Goal: Task Accomplishment & Management: Use online tool/utility

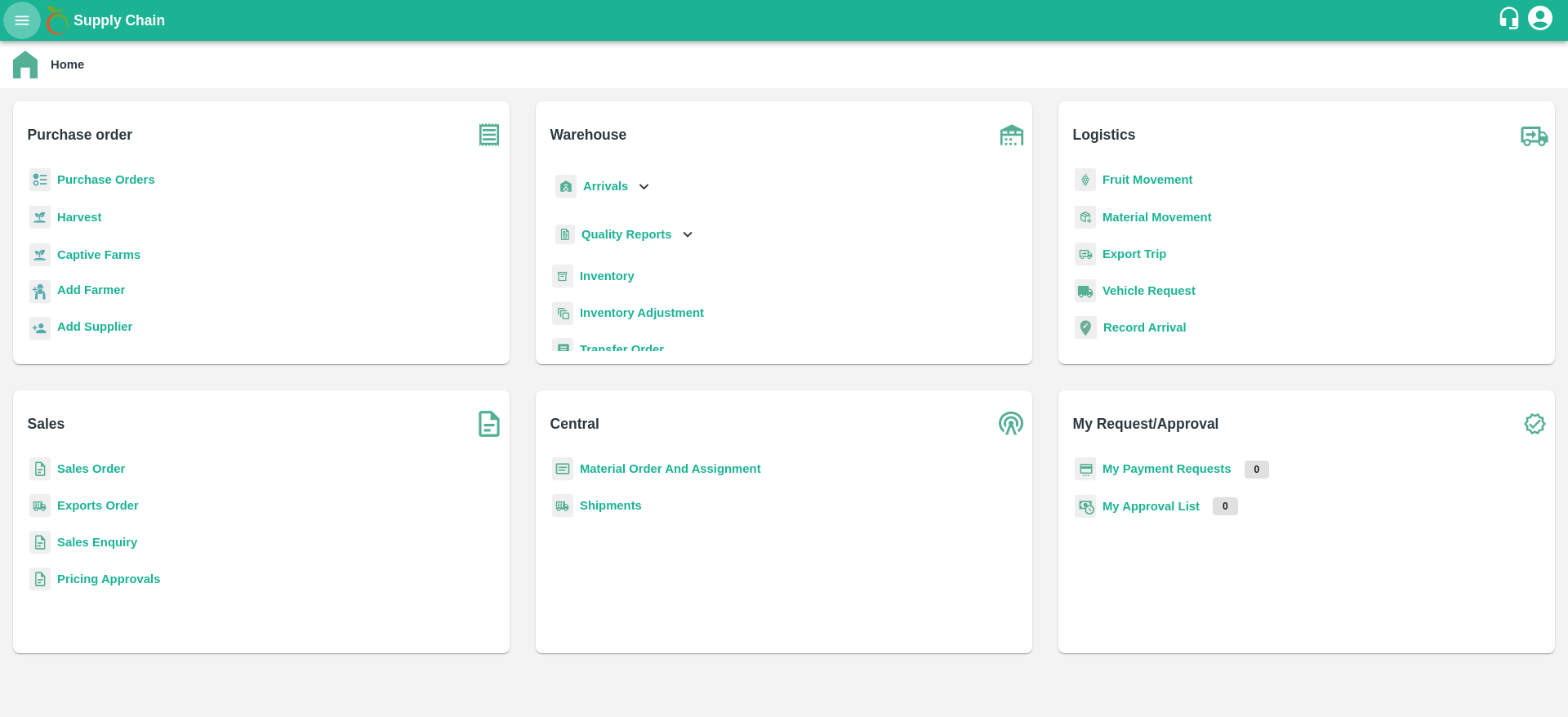
click at [14, 32] on button "open drawer" at bounding box center [22, 21] width 38 height 38
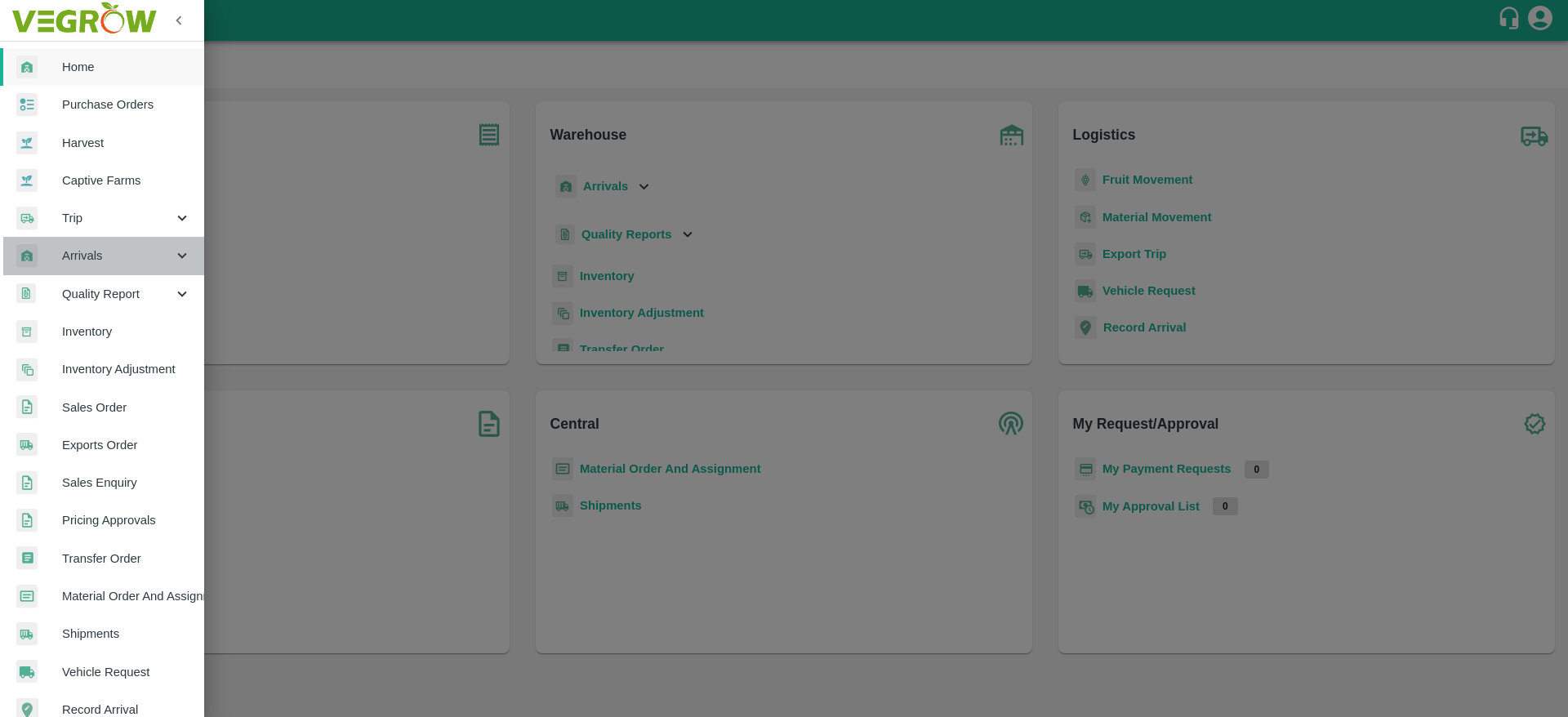
click at [118, 246] on span "Arrivals" at bounding box center [118, 255] width 111 height 18
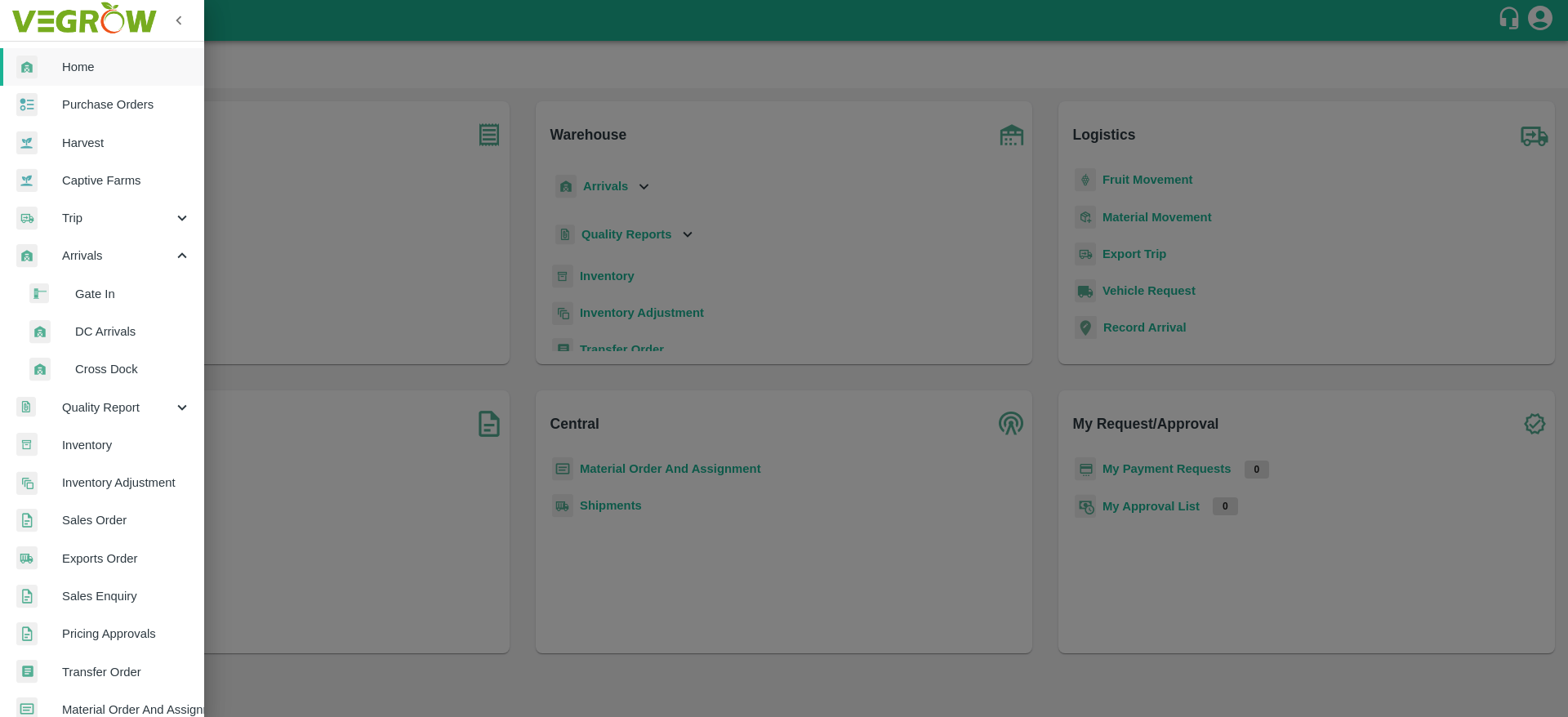
click at [112, 339] on span "DC Arrivals" at bounding box center [133, 331] width 116 height 18
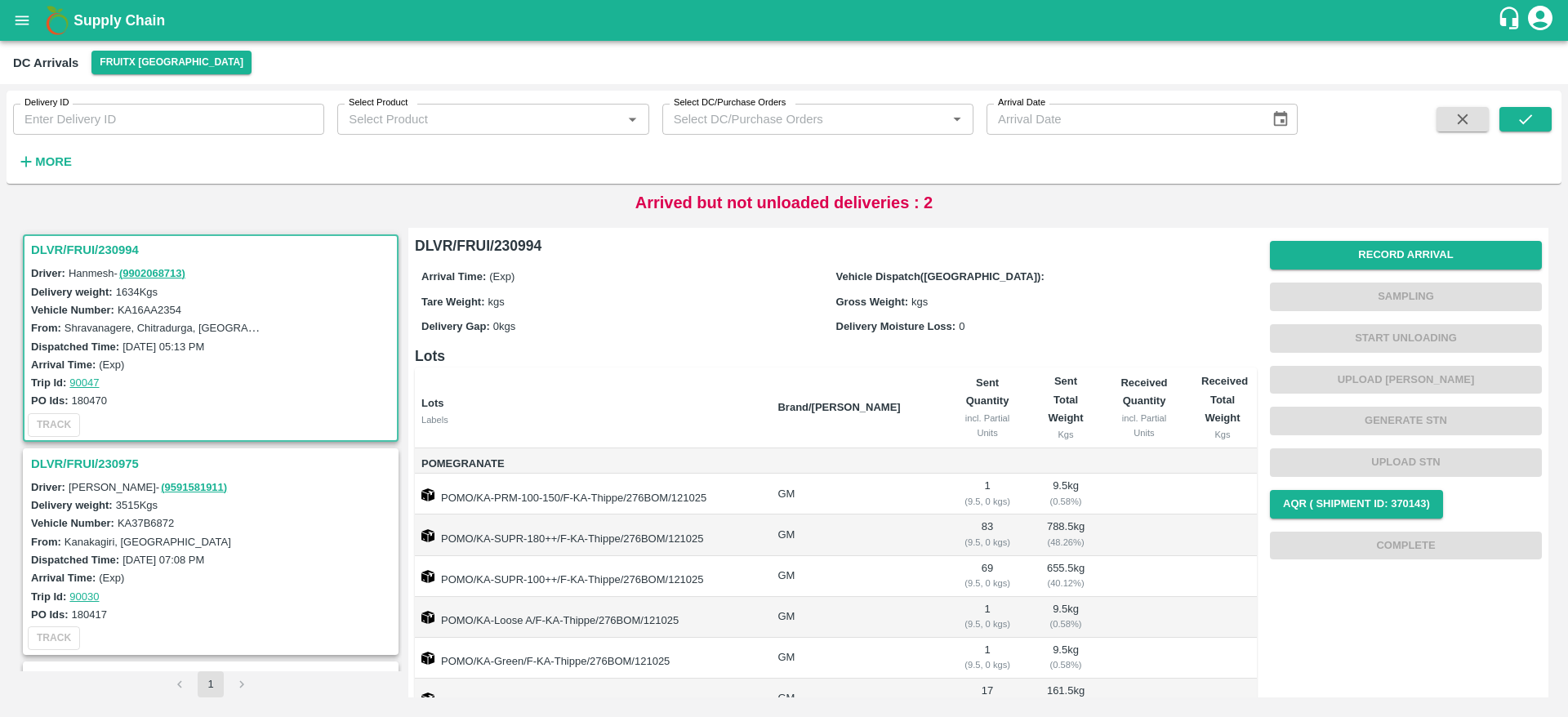
scroll to position [76, 0]
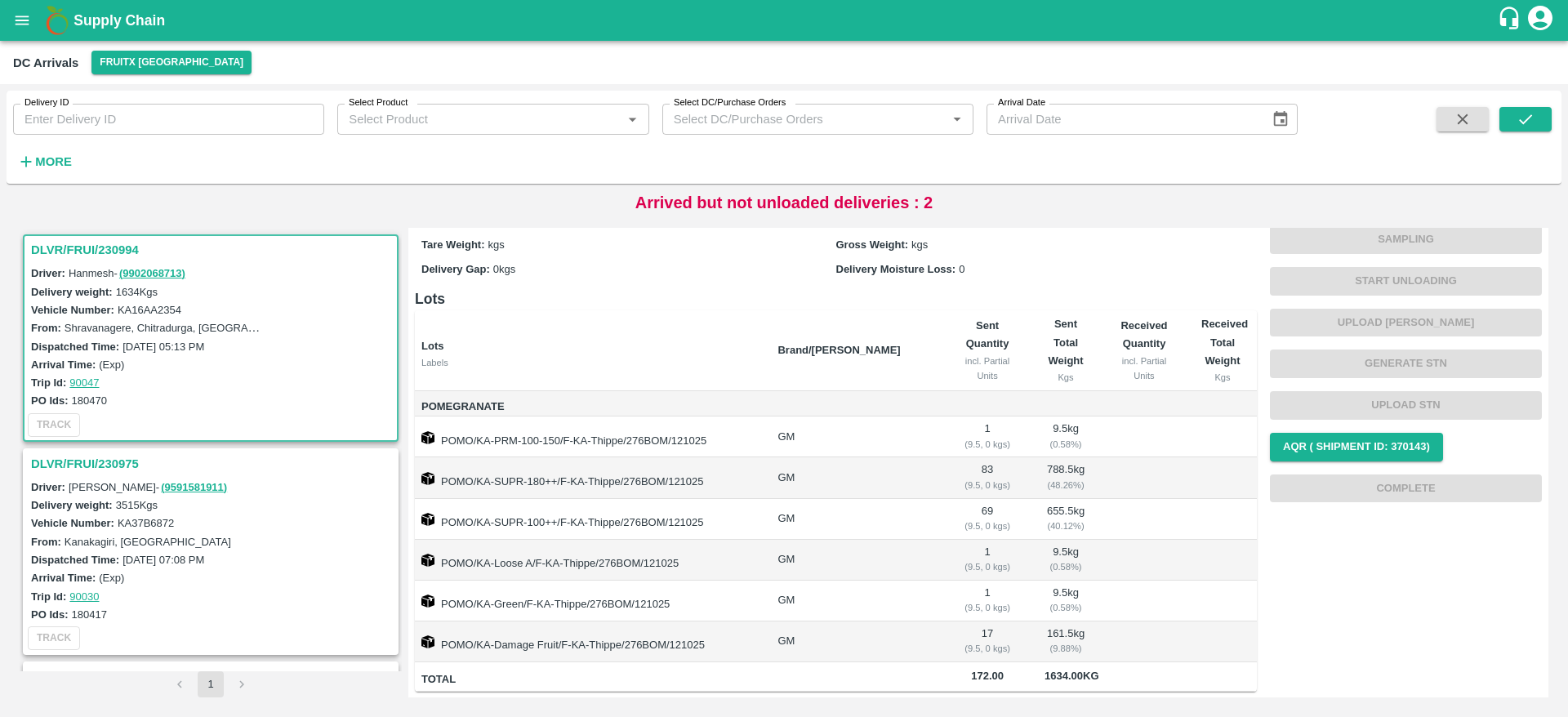
click at [83, 466] on h3 "DLVR/FRUI/230975" at bounding box center [213, 464] width 364 height 21
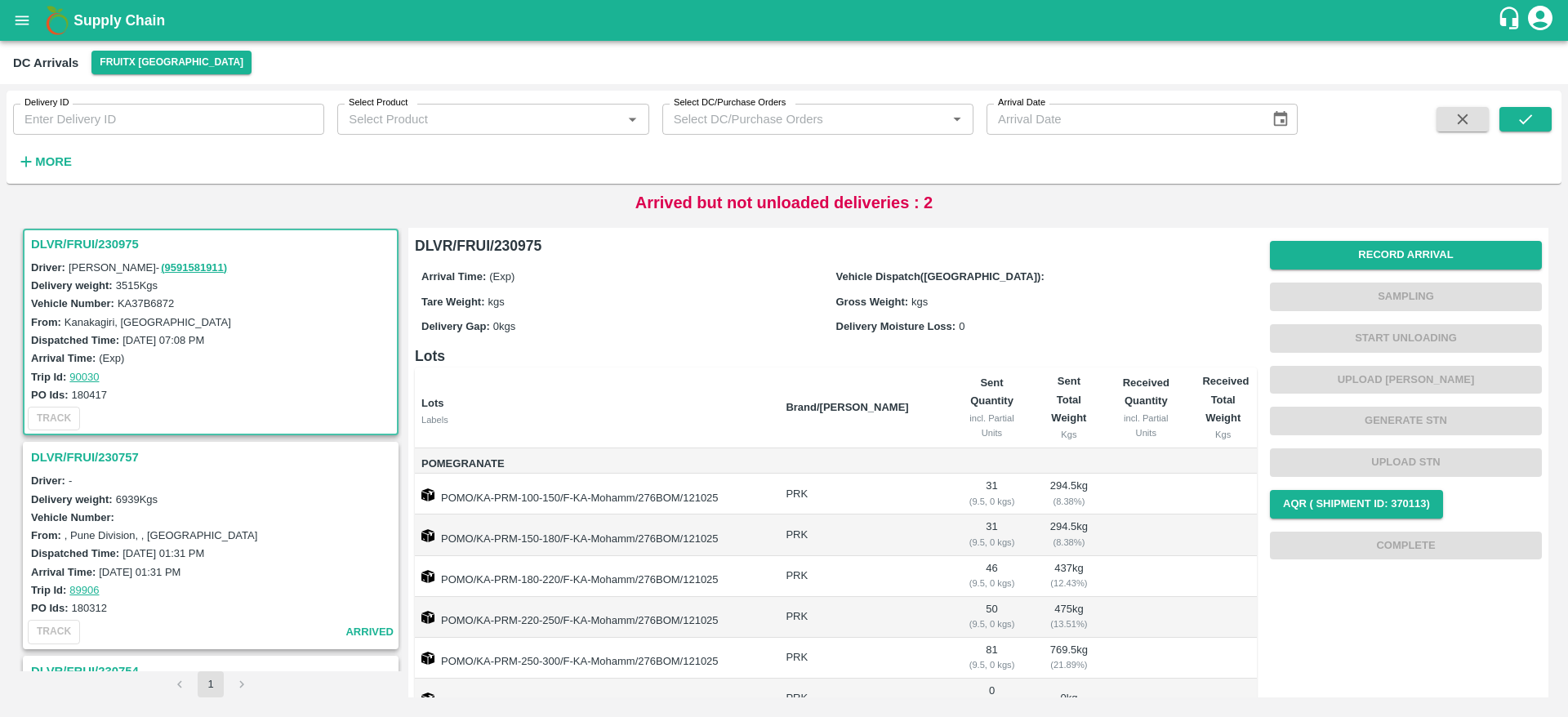
scroll to position [280, 0]
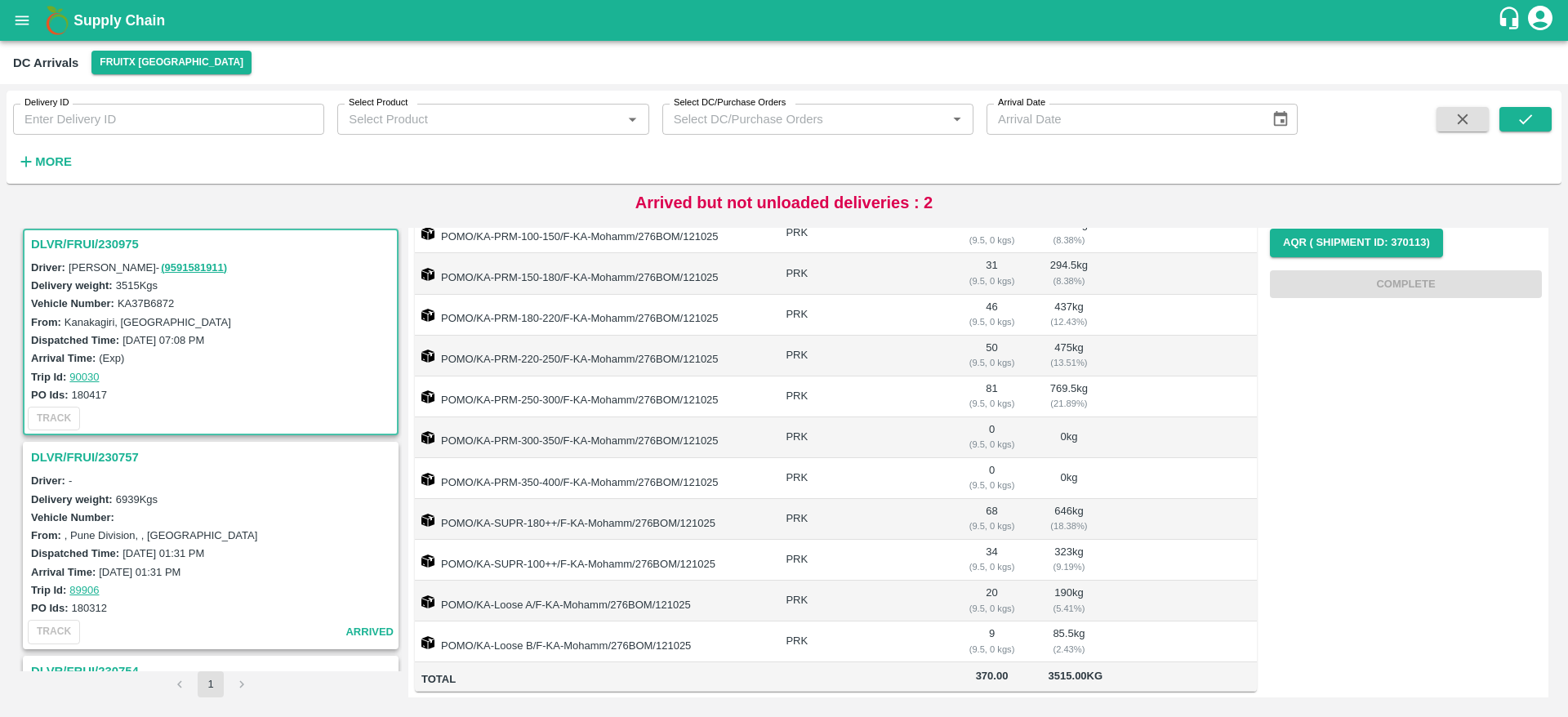
click at [66, 240] on h3 "DLVR/FRUI/230975" at bounding box center [213, 245] width 364 height 21
click at [83, 254] on h3 "DLVR/FRUI/230975" at bounding box center [213, 245] width 364 height 21
click at [81, 253] on h3 "DLVR/FRUI/230975" at bounding box center [213, 245] width 364 height 21
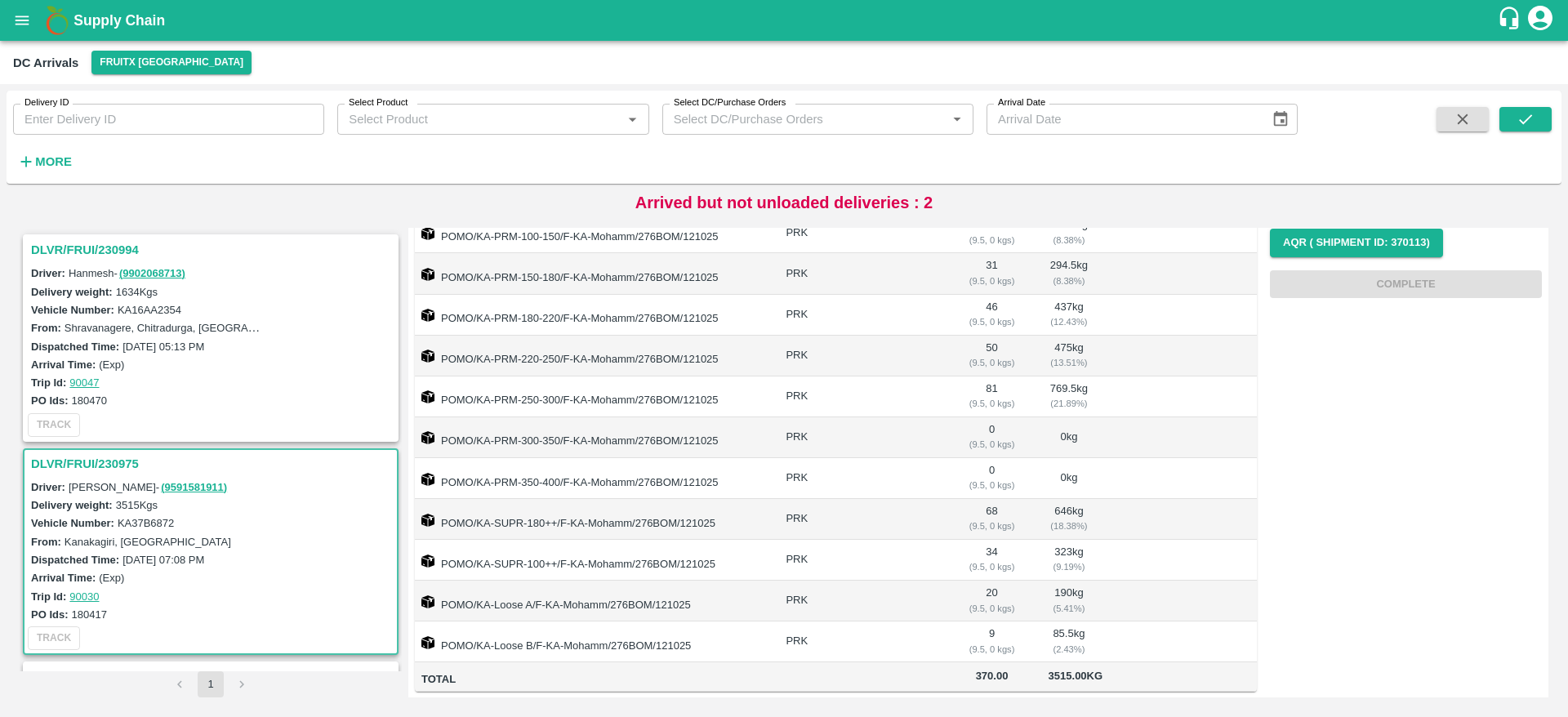
click at [87, 250] on h3 "DLVR/FRUI/230994" at bounding box center [213, 250] width 364 height 21
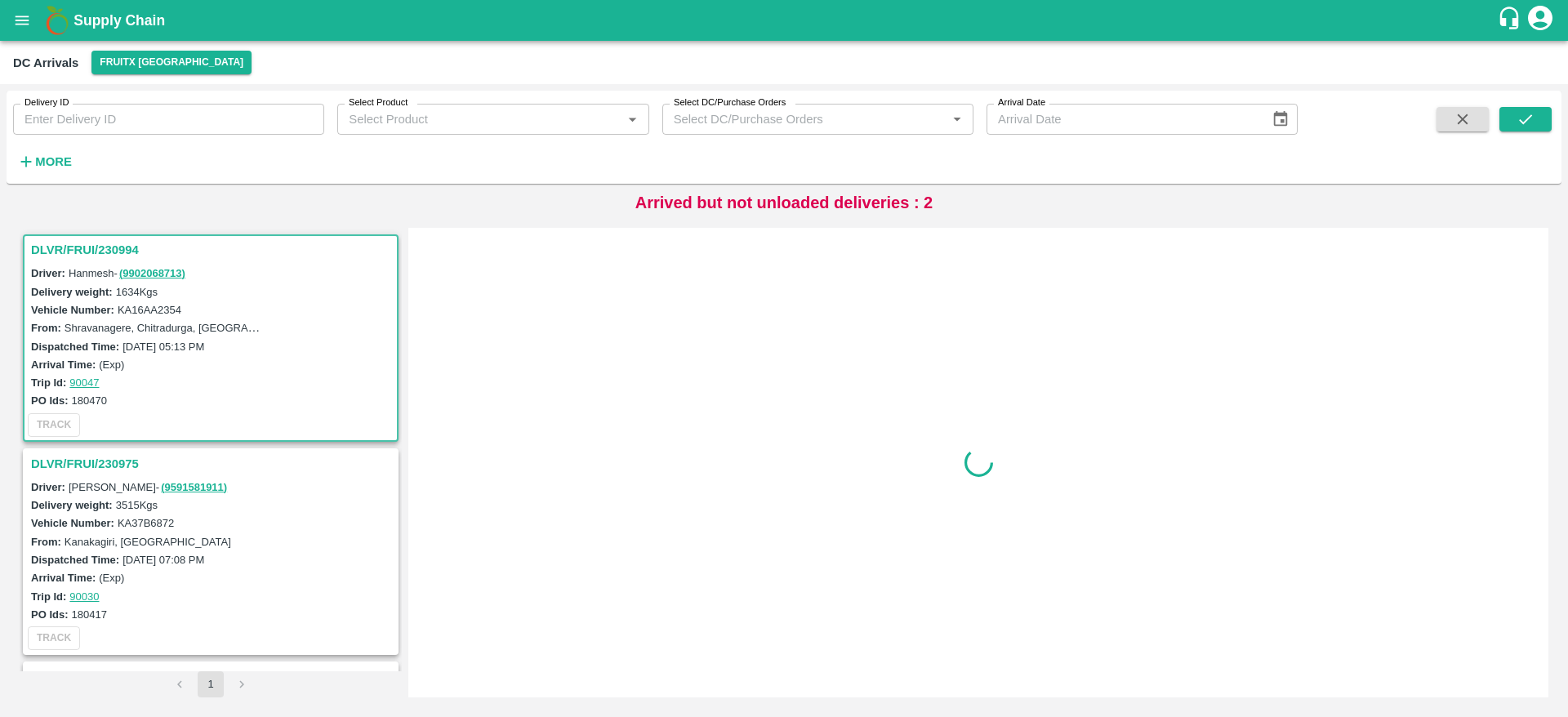
scroll to position [6, 0]
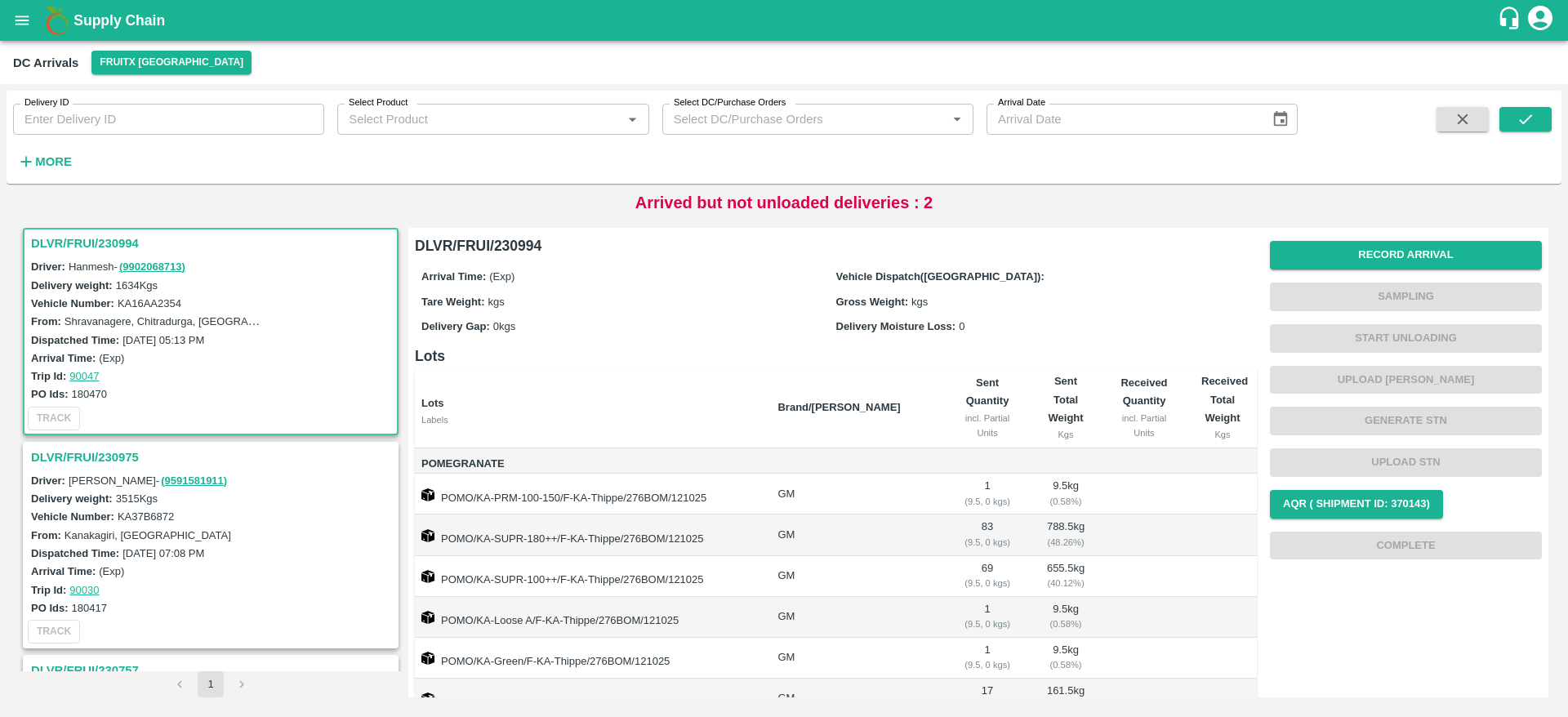
click at [78, 243] on h3 "DLVR/FRUI/230994" at bounding box center [213, 244] width 364 height 21
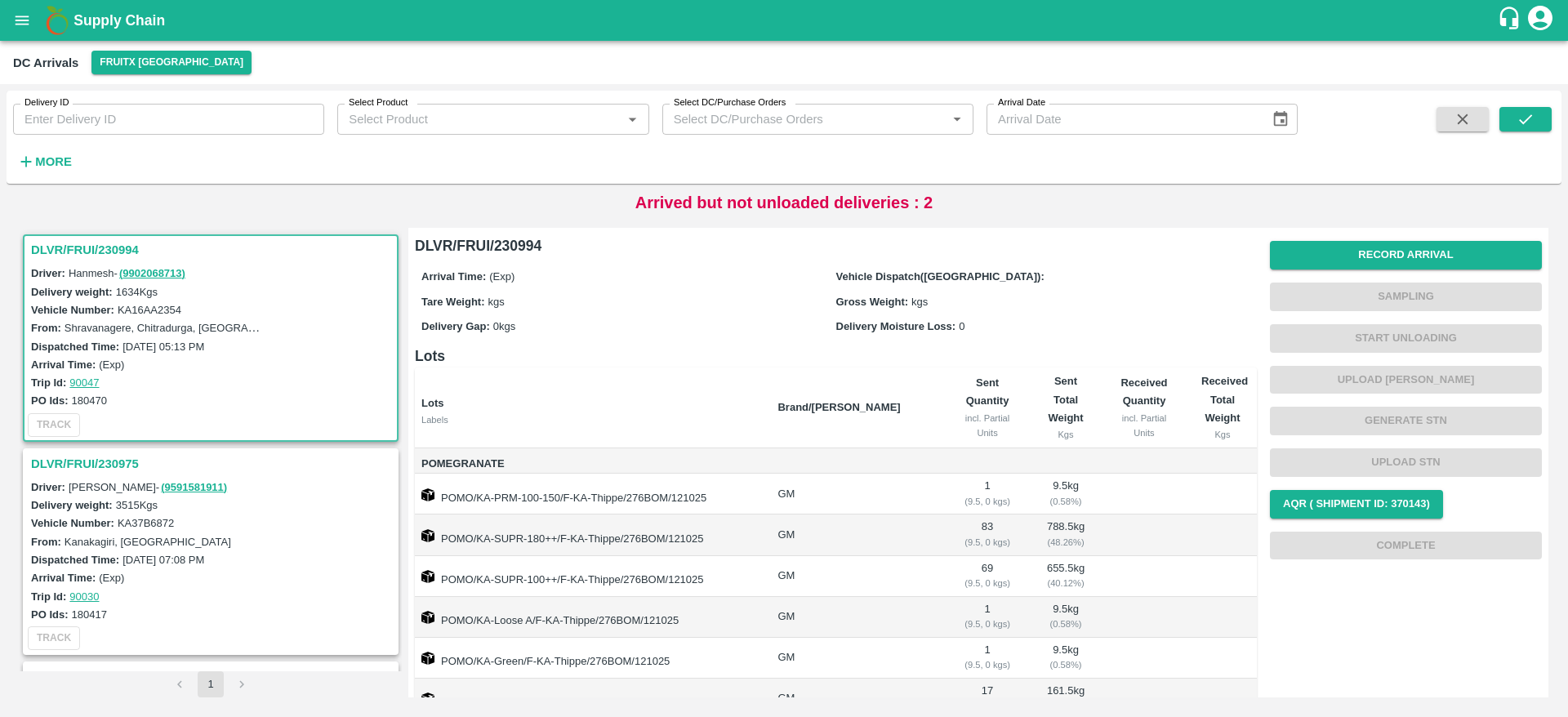
click at [71, 240] on h3 "DLVR/FRUI/230994" at bounding box center [213, 250] width 364 height 21
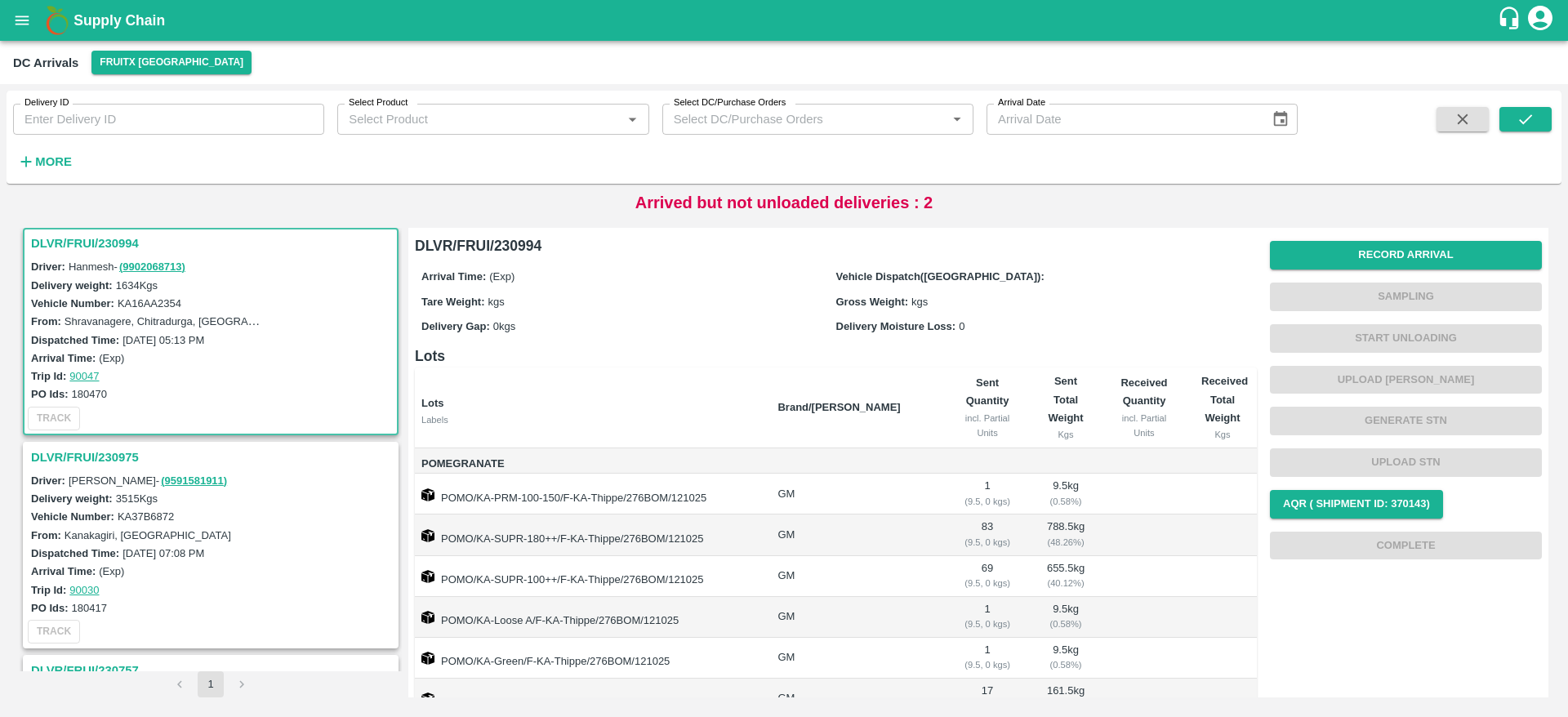
click at [75, 243] on h3 "DLVR/FRUI/230994" at bounding box center [213, 244] width 364 height 21
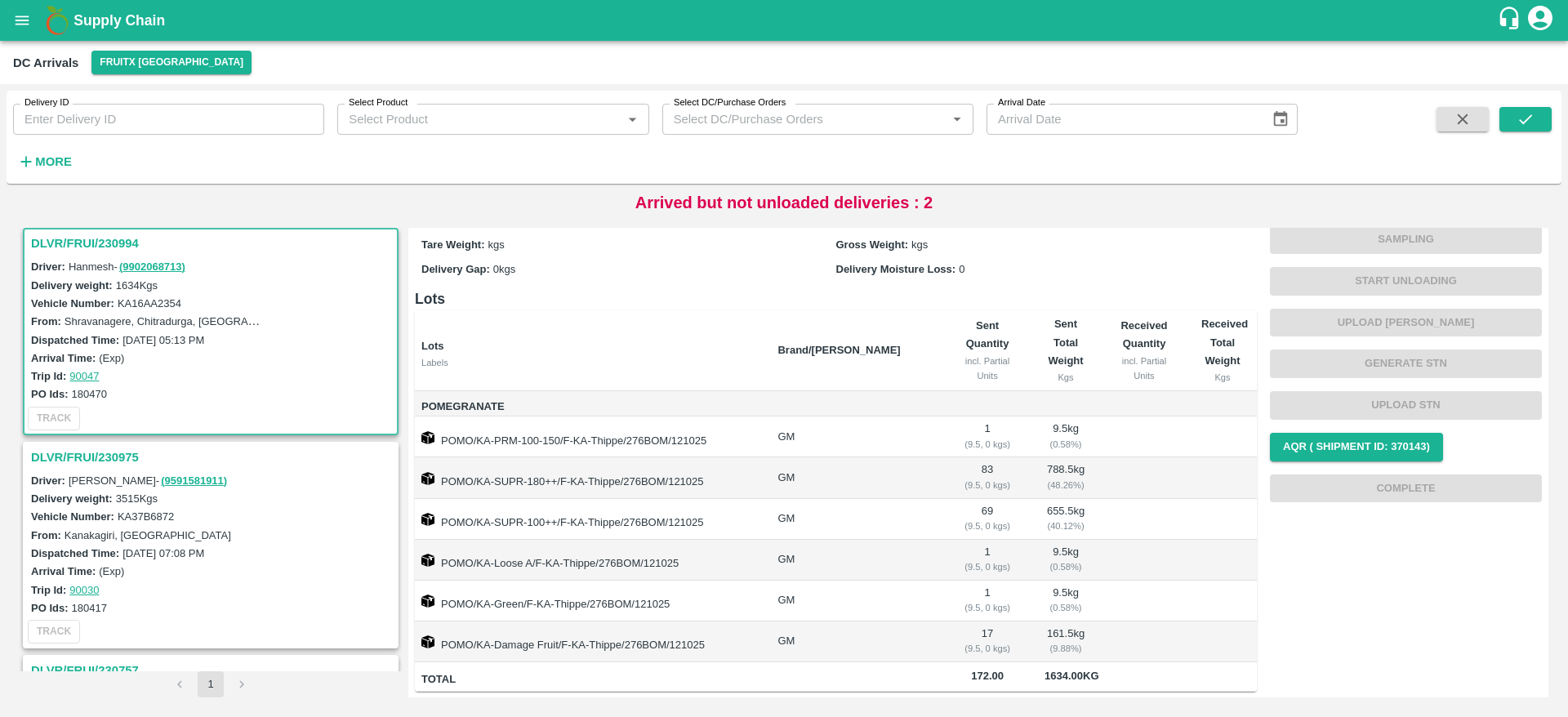
scroll to position [0, 0]
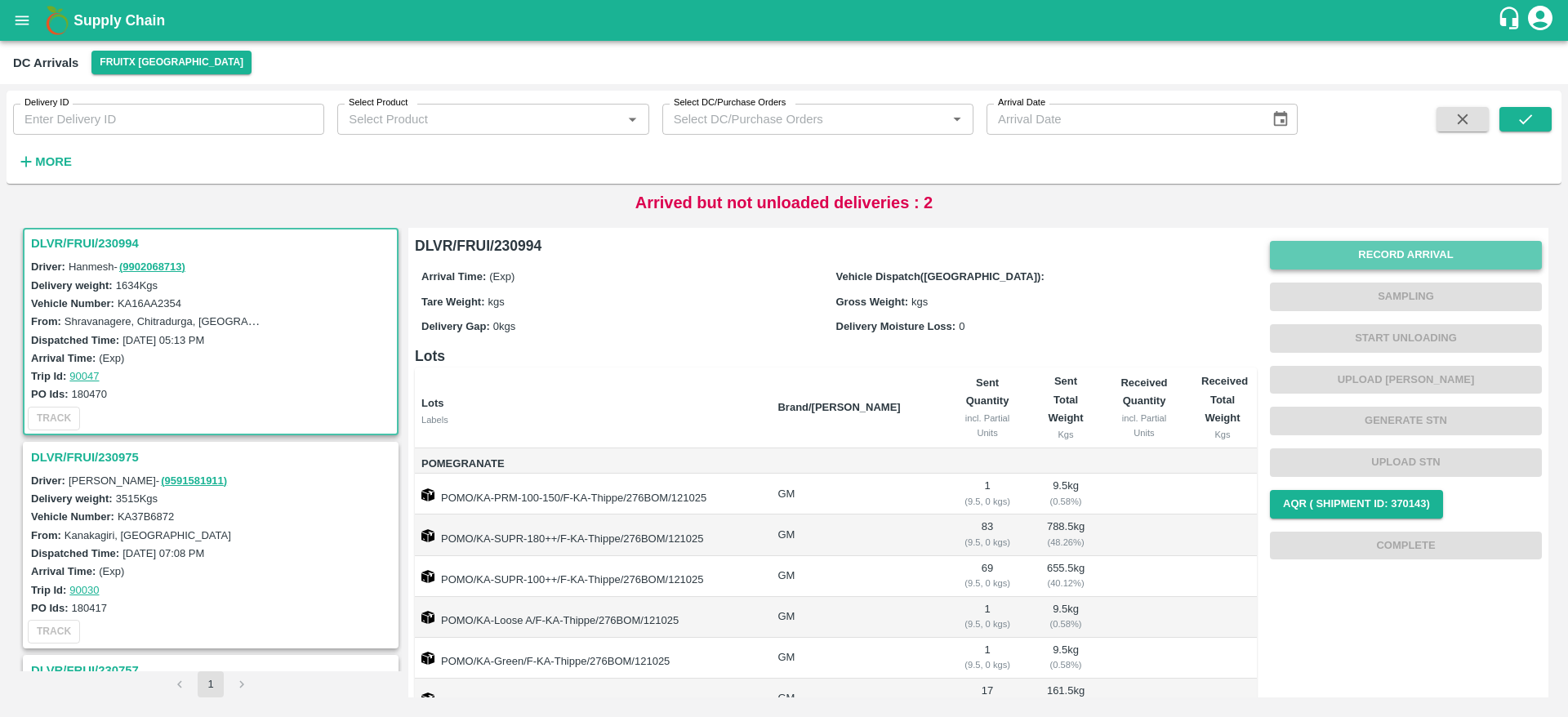
click at [1394, 260] on button "Record Arrival" at bounding box center [1405, 255] width 272 height 29
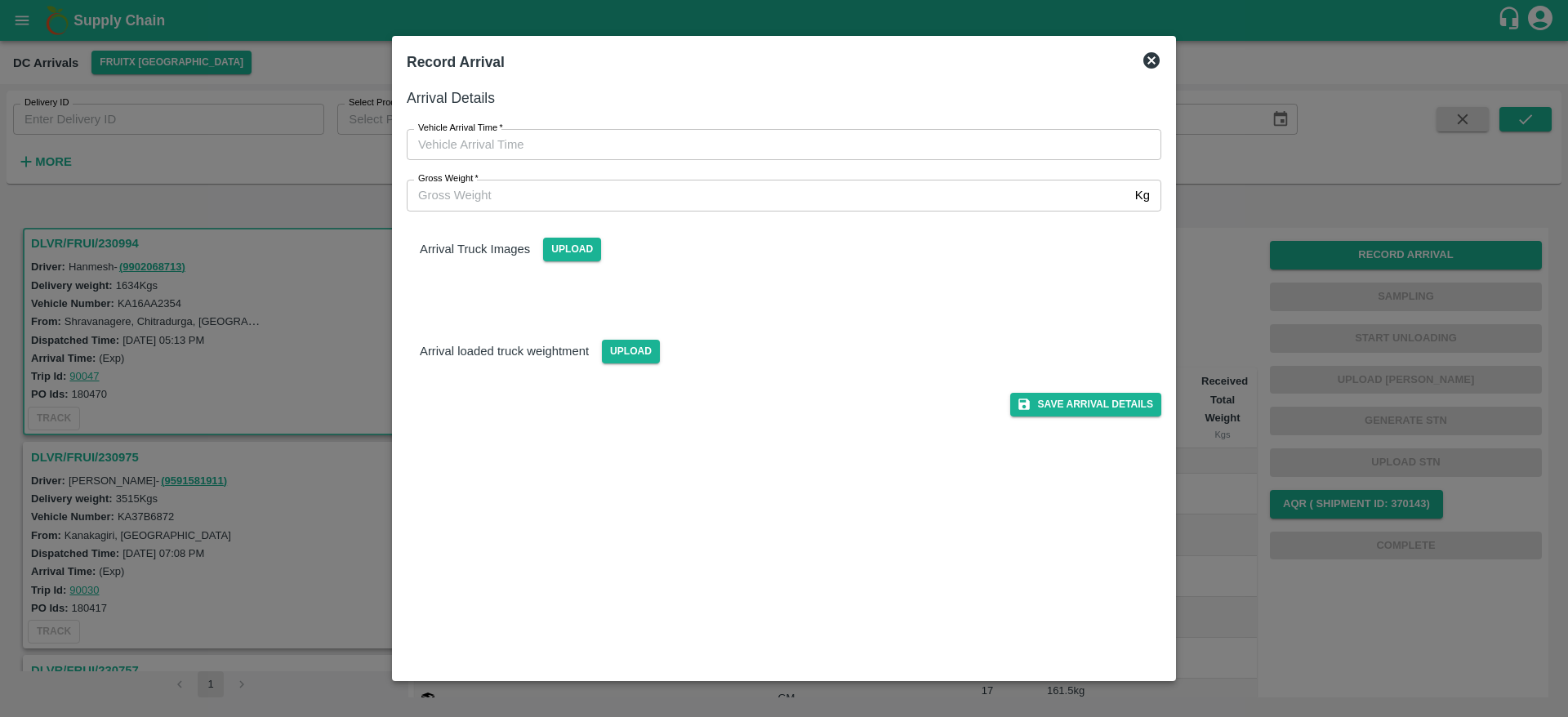
type input "DD/MM/YYYY hh:mm aa"
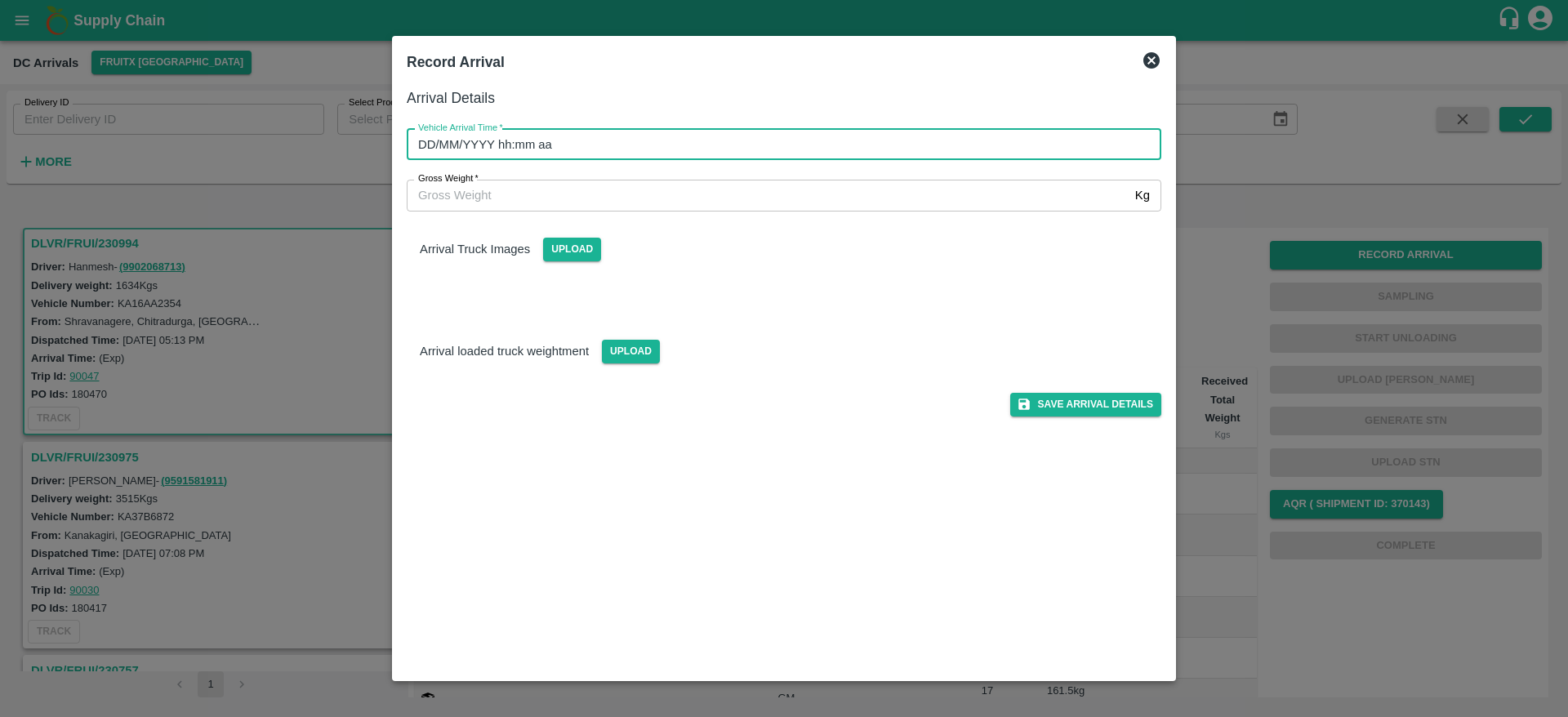
click at [780, 155] on input "DD/MM/YYYY hh:mm aa" at bounding box center [779, 145] width 743 height 31
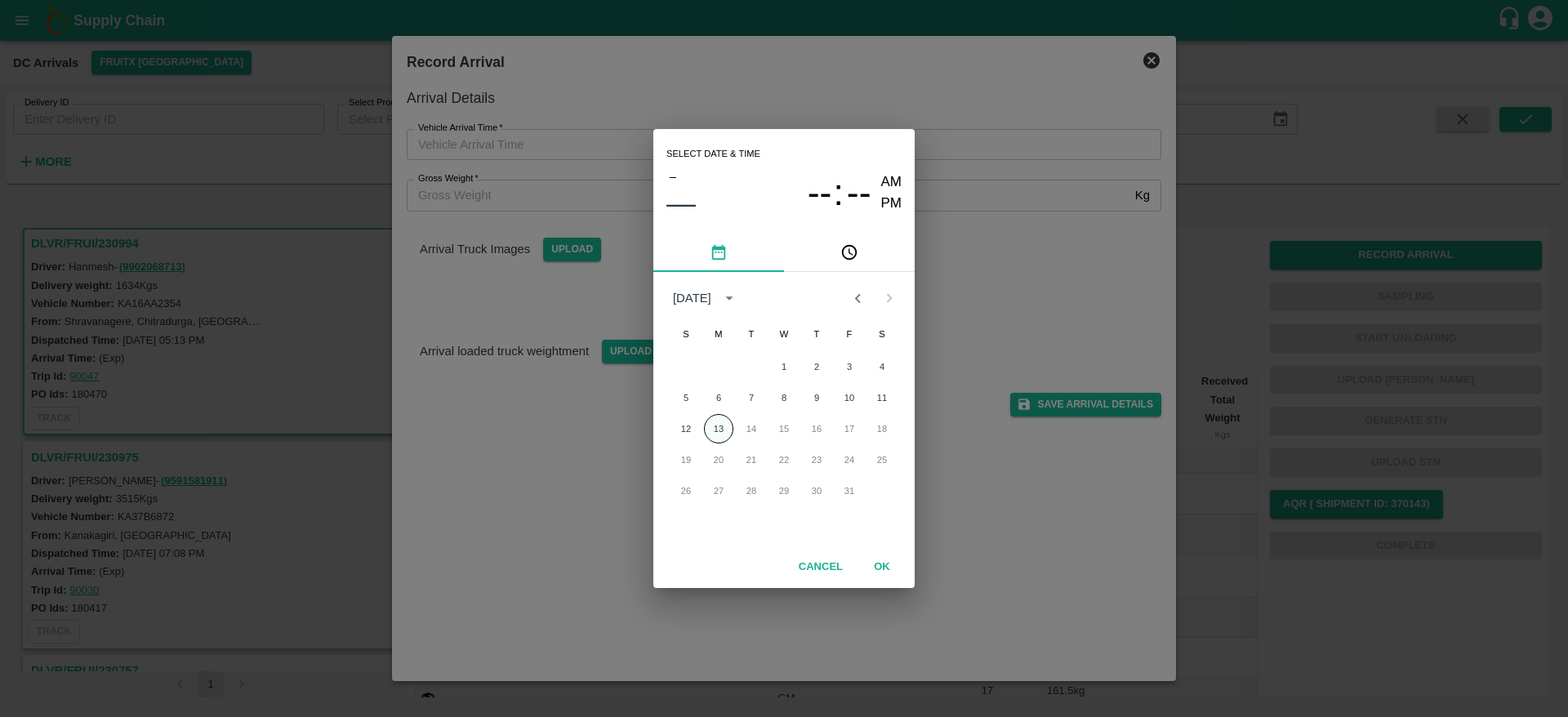
click at [730, 427] on button "13" at bounding box center [718, 429] width 29 height 29
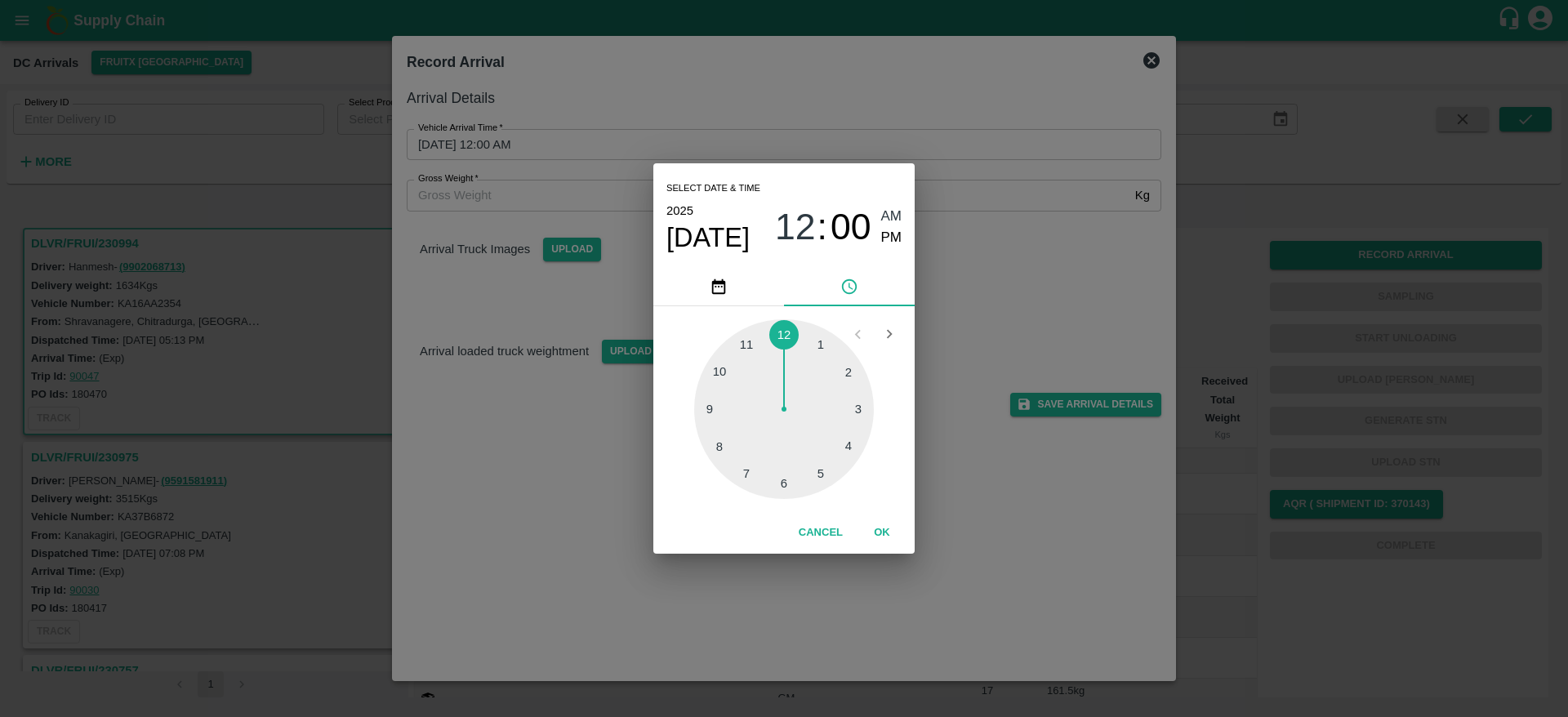
click at [817, 346] on div at bounding box center [783, 409] width 179 height 179
type input "[DATE] 01:00 AM"
click at [894, 218] on span "AM" at bounding box center [892, 216] width 21 height 22
click at [872, 529] on button "OK" at bounding box center [882, 533] width 53 height 29
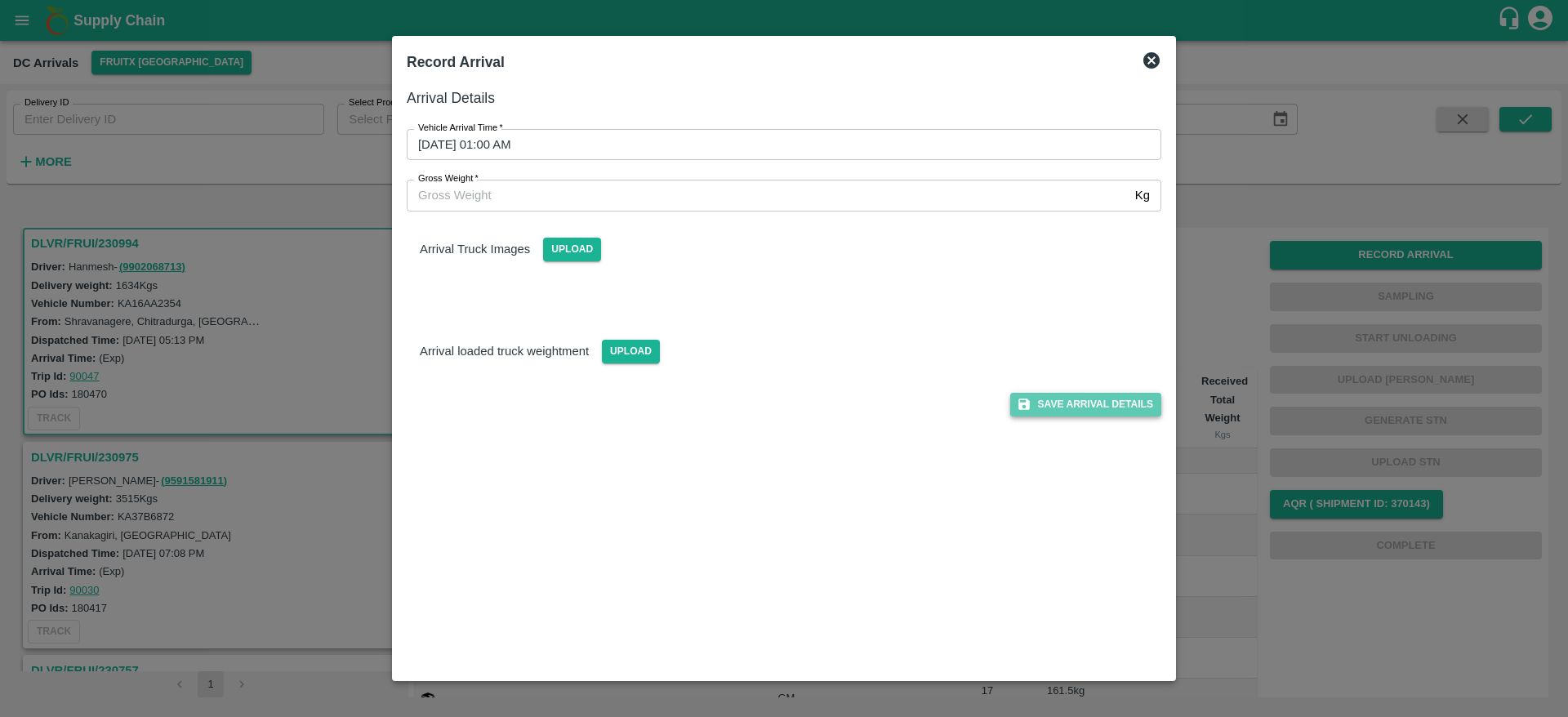
click at [1077, 404] on button "Save Arrival Details" at bounding box center [1085, 404] width 151 height 24
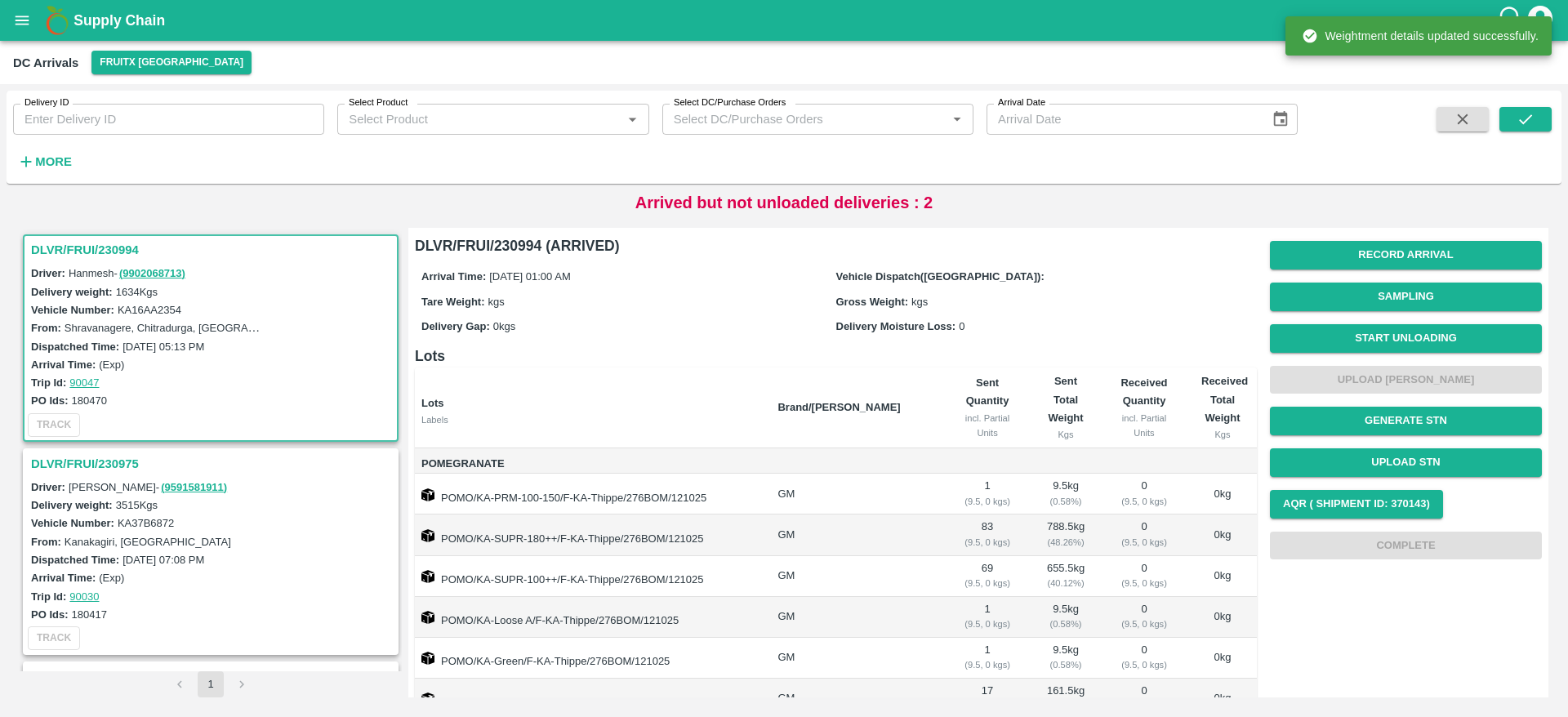
click at [88, 247] on h3 "DLVR/FRUI/230994" at bounding box center [213, 250] width 364 height 21
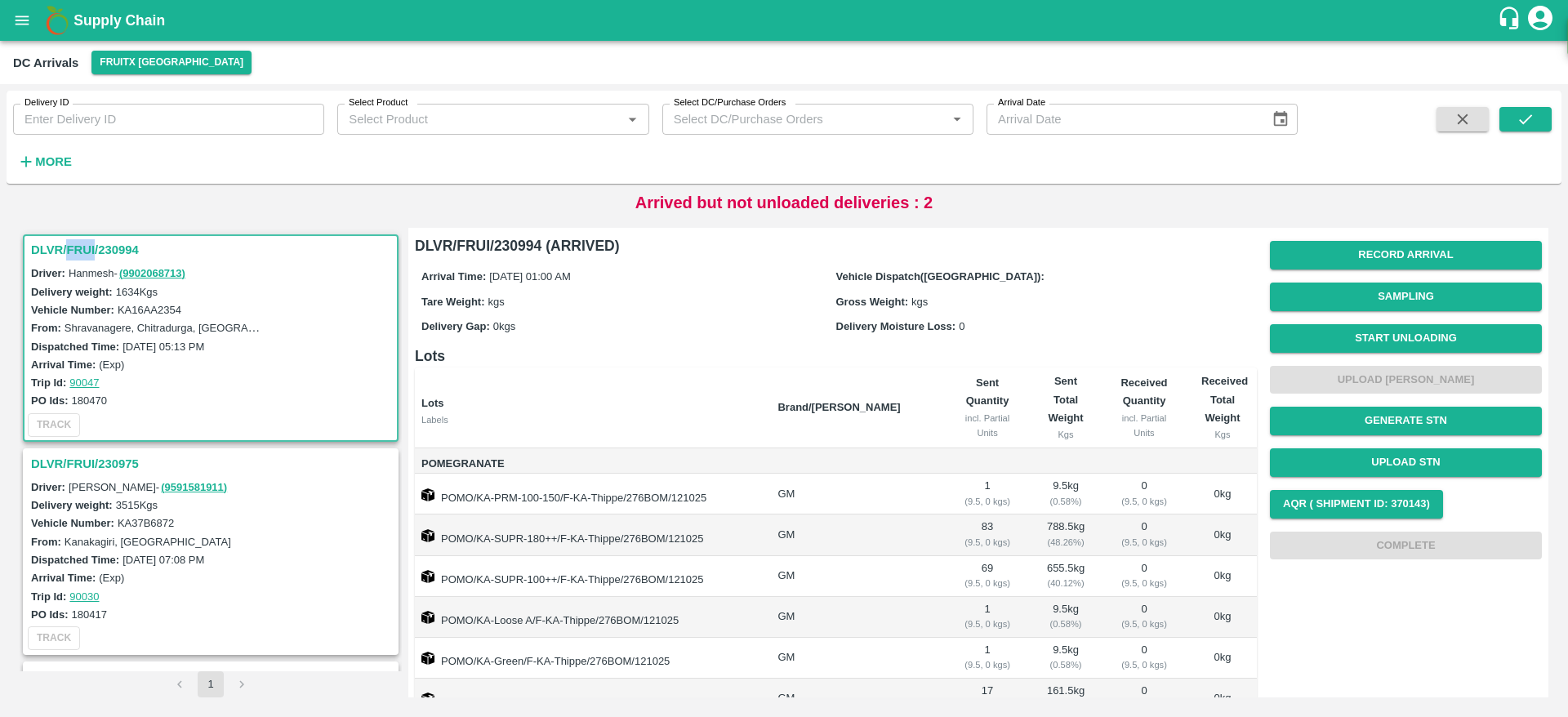
scroll to position [6, 0]
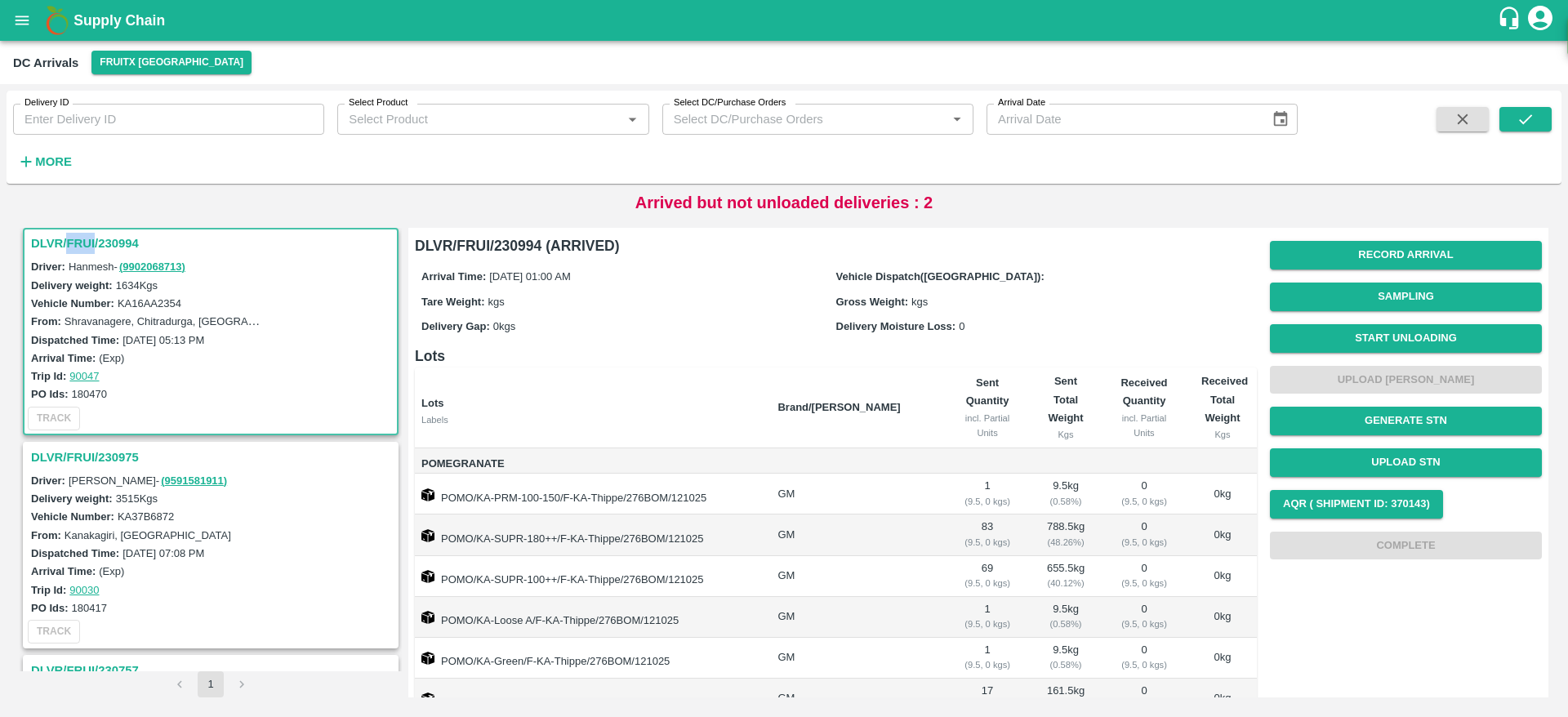
click at [88, 247] on h3 "DLVR/FRUI/230994" at bounding box center [213, 244] width 364 height 21
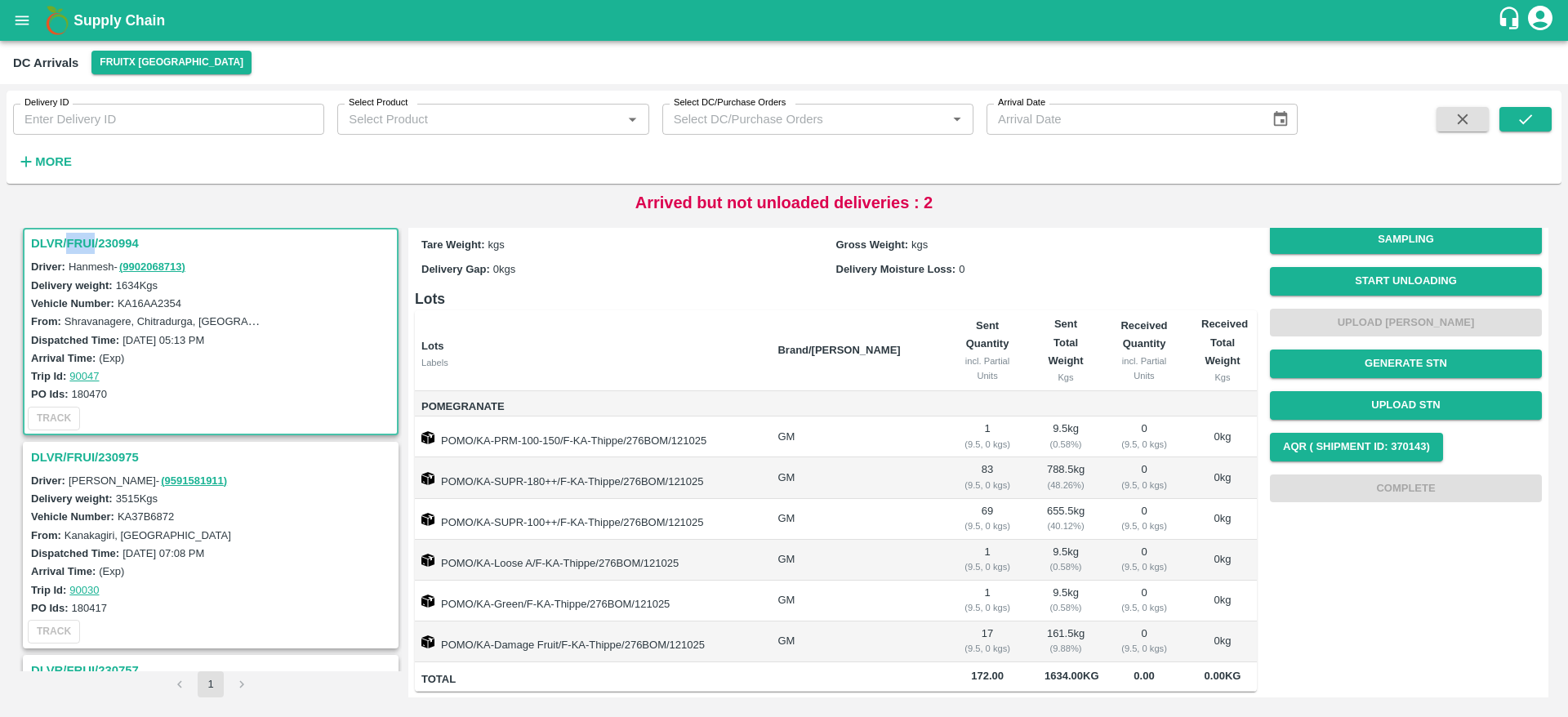
scroll to position [0, 0]
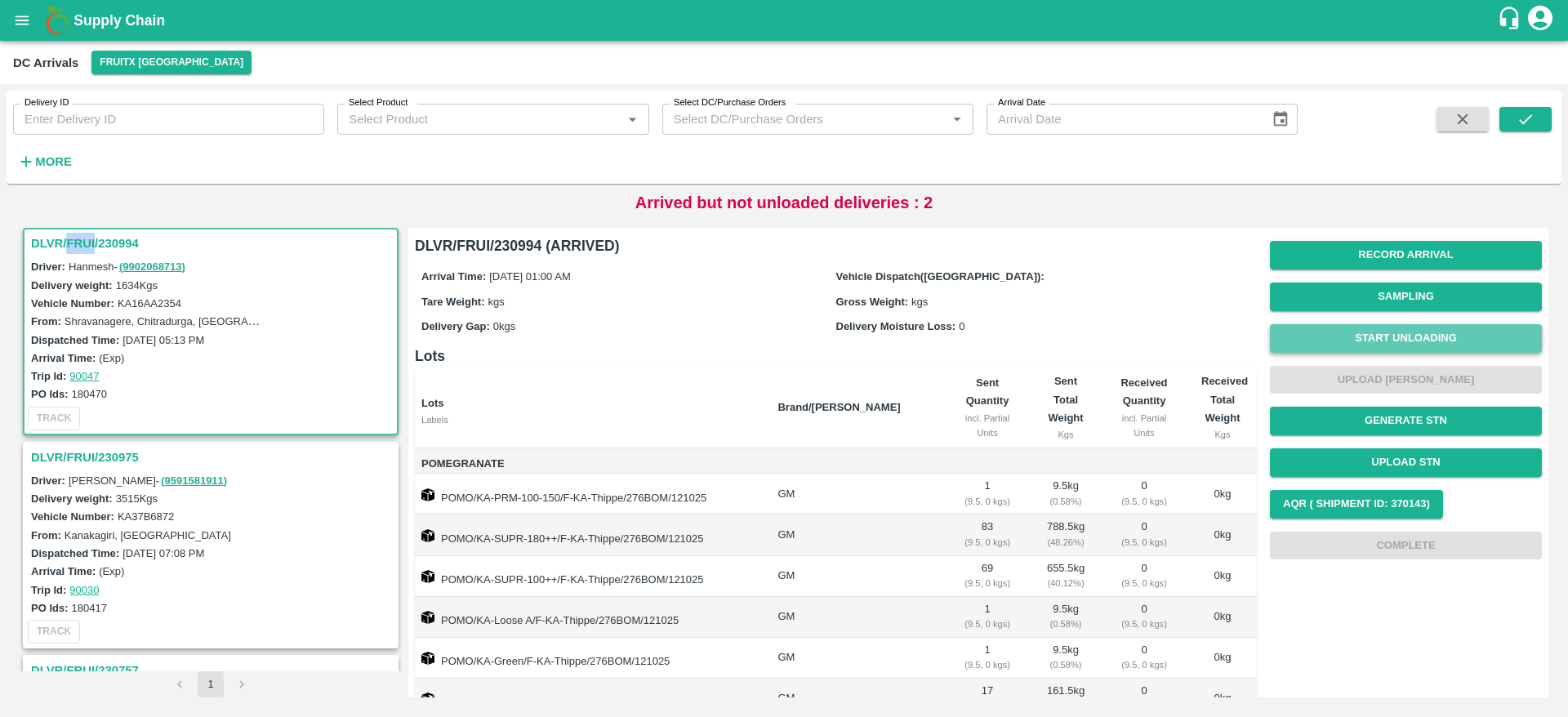
click at [1392, 338] on button "Start Unloading" at bounding box center [1405, 338] width 272 height 29
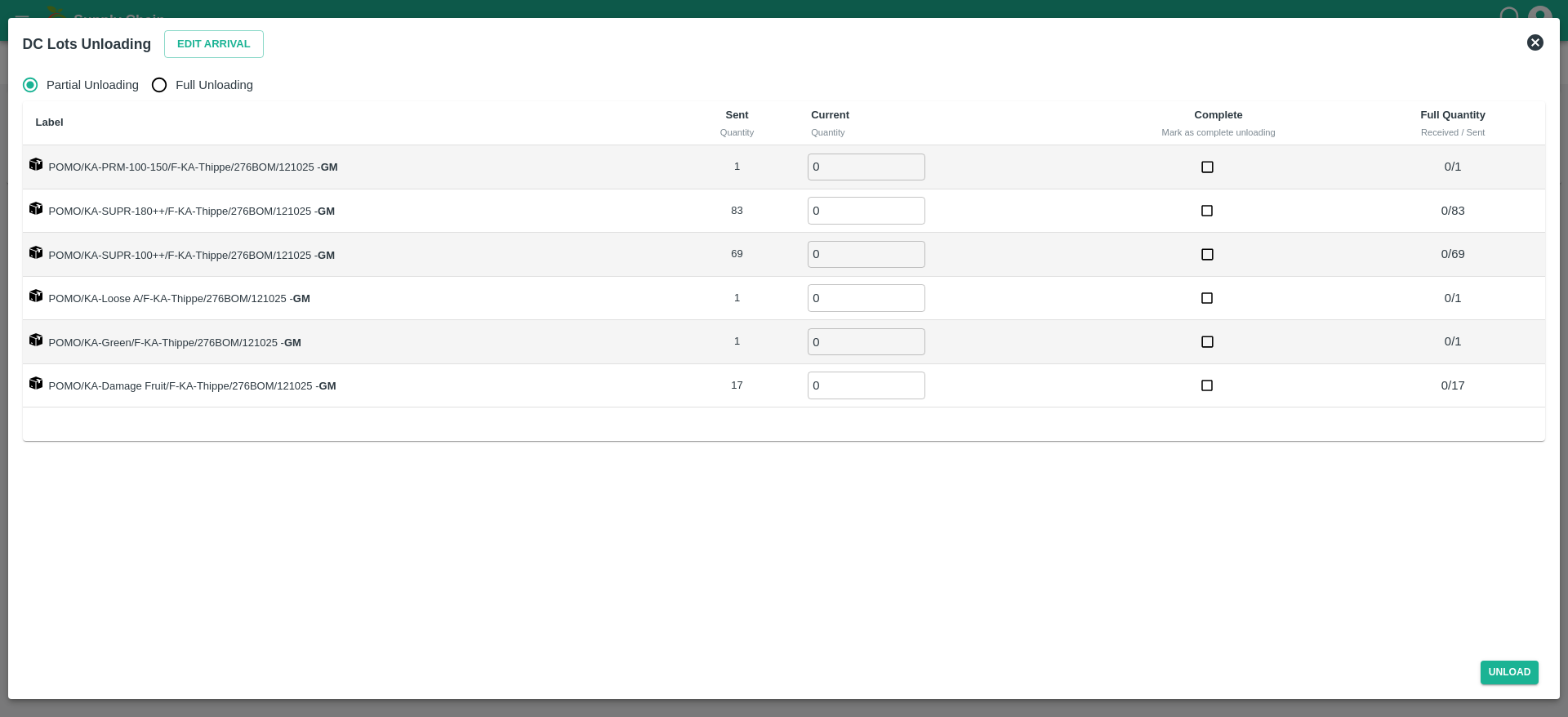
click at [215, 71] on label "Full Unloading" at bounding box center [197, 85] width 110 height 33
click at [176, 71] on input "Full Unloading" at bounding box center [159, 85] width 33 height 33
radio input "true"
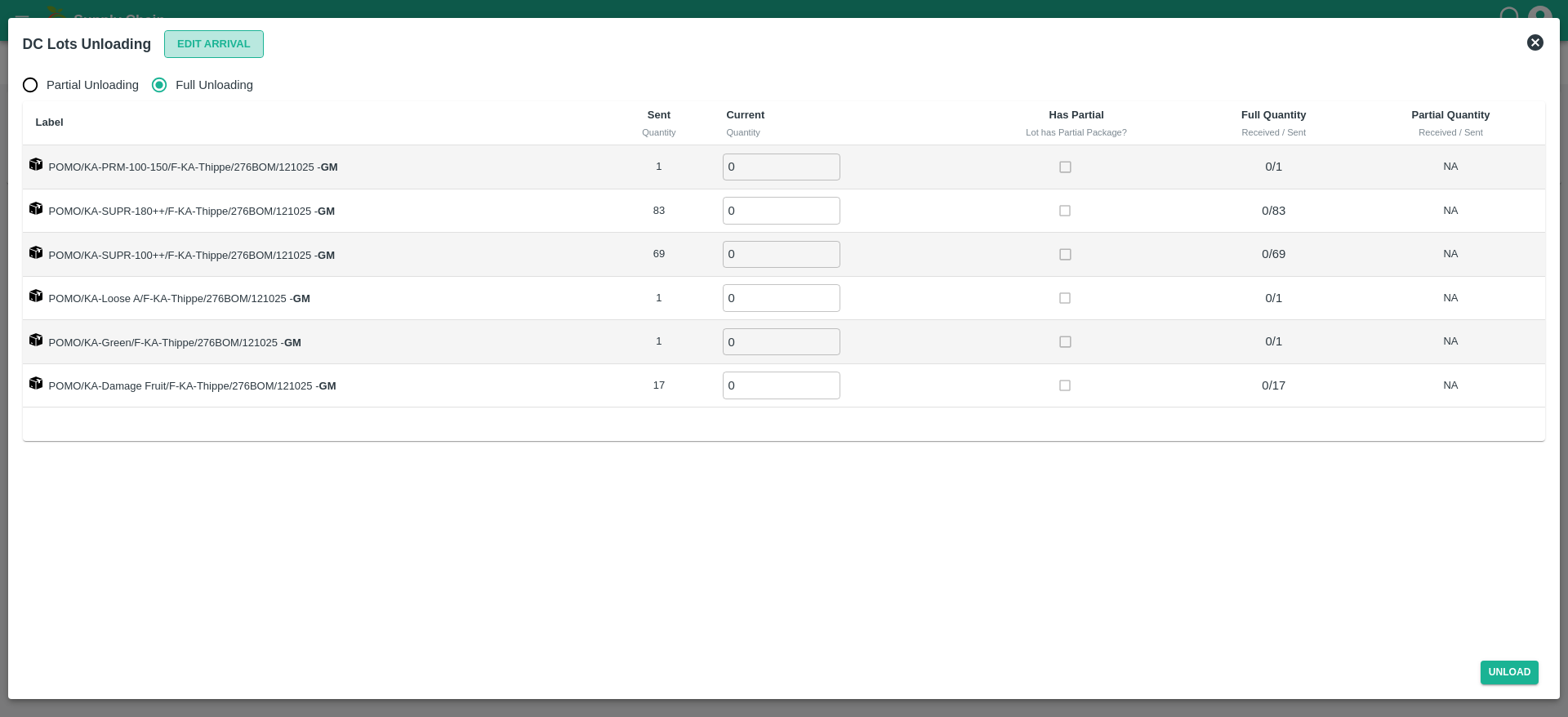
click at [210, 49] on button "Edit Arrival" at bounding box center [214, 45] width 100 height 29
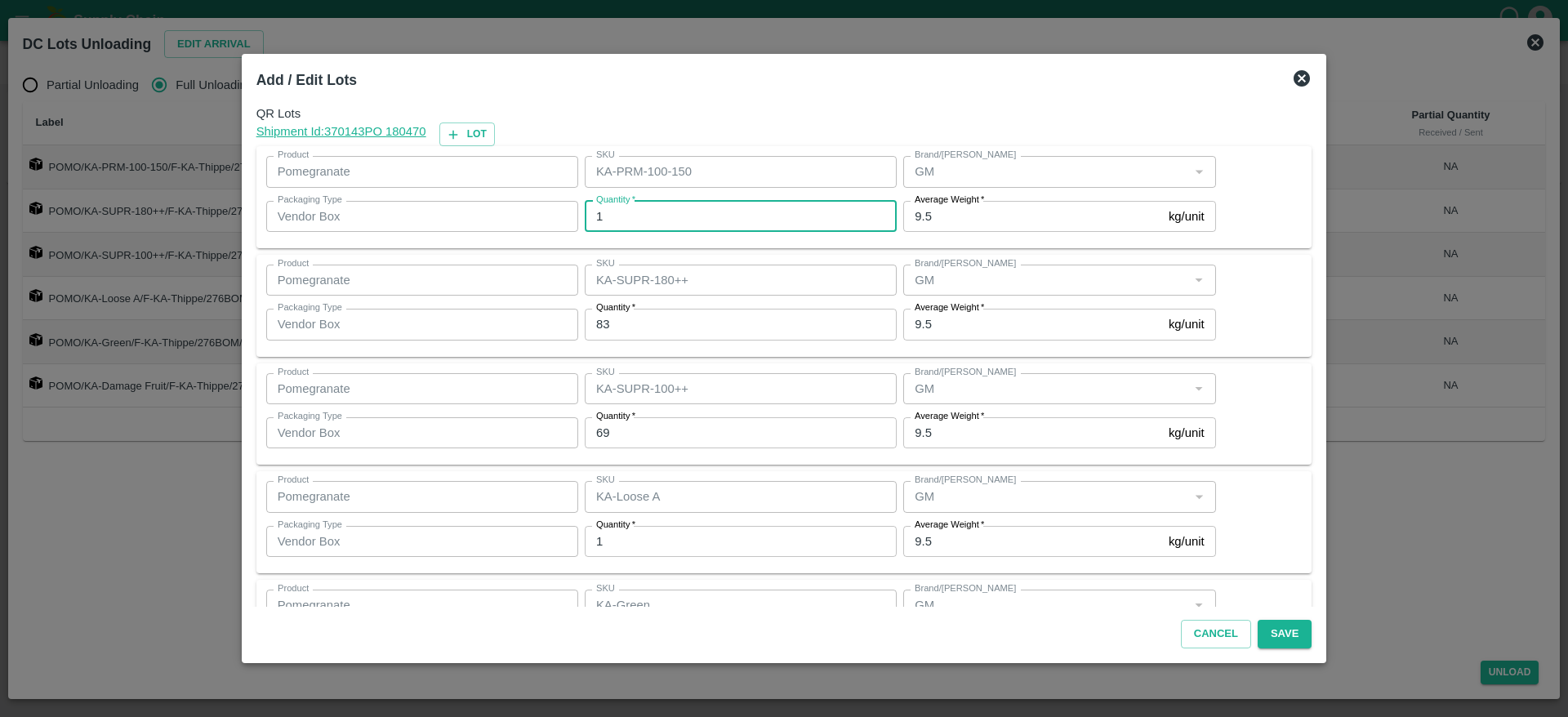
click at [638, 221] on input "1" at bounding box center [740, 216] width 312 height 31
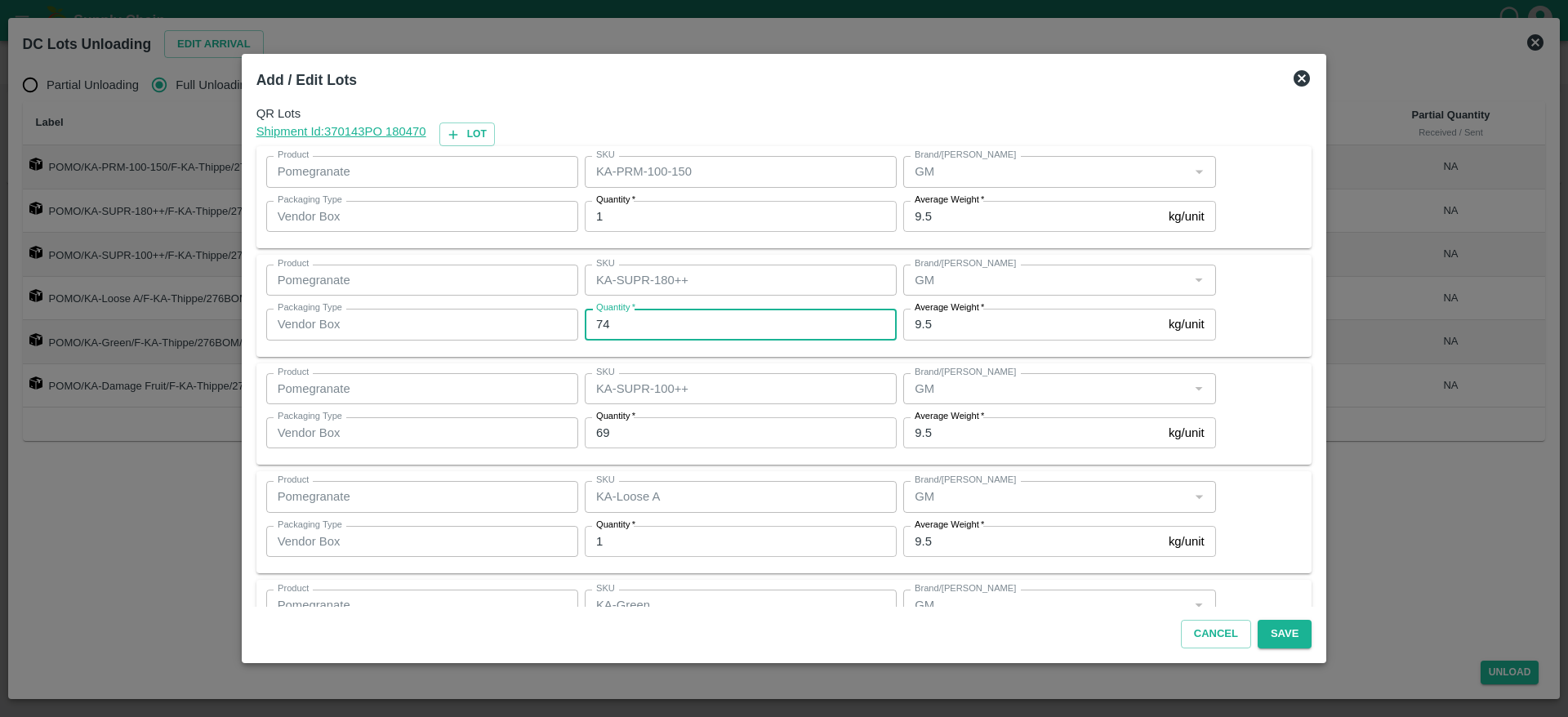
type input "74"
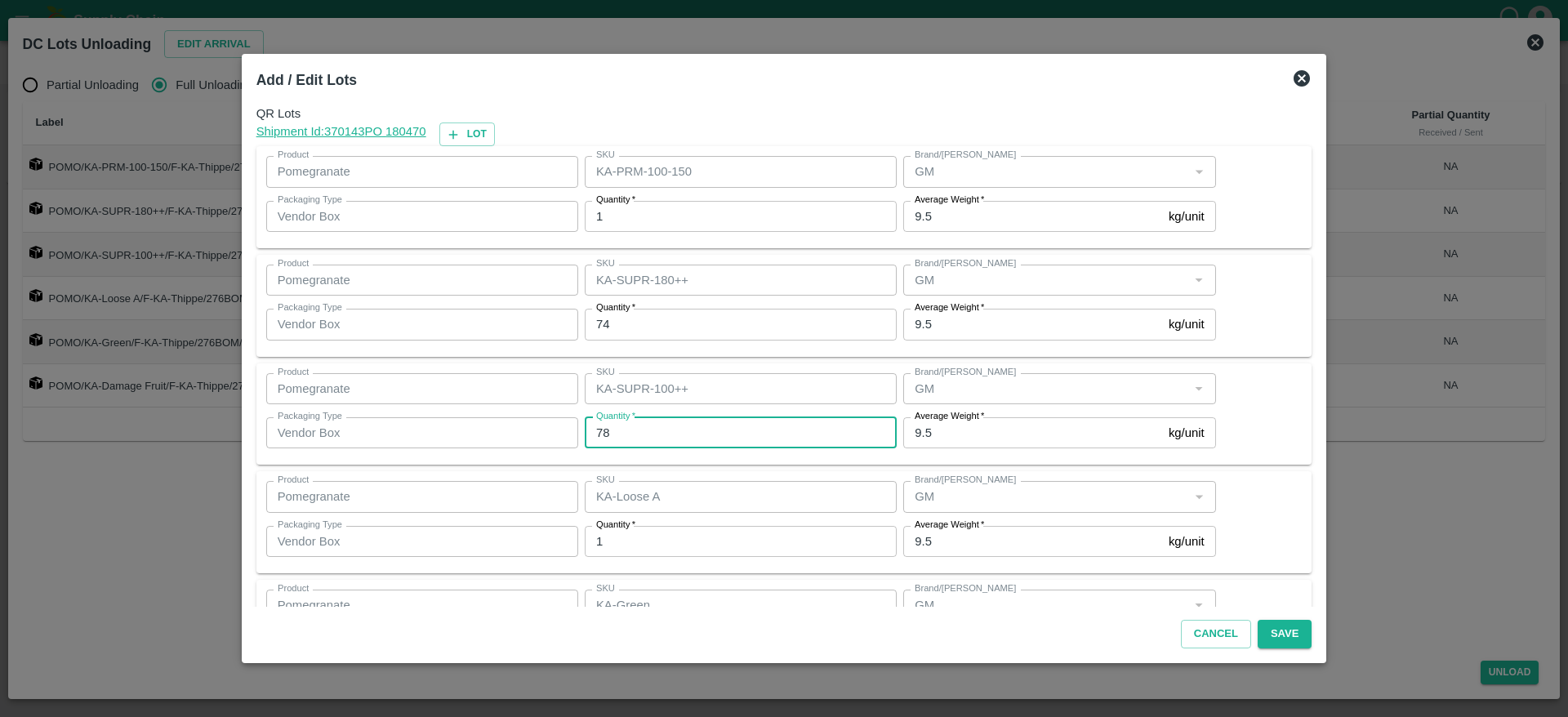
type input "78"
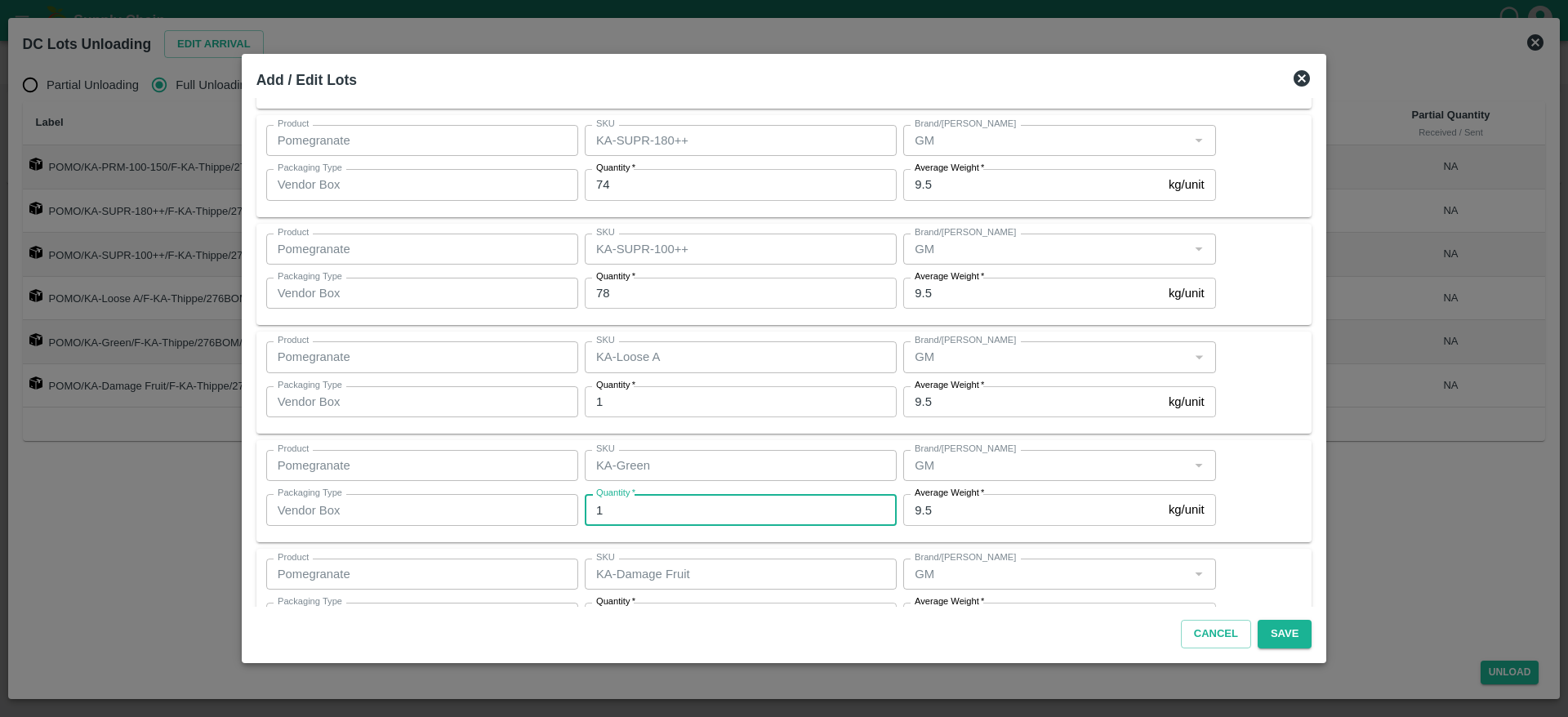
scroll to position [196, 0]
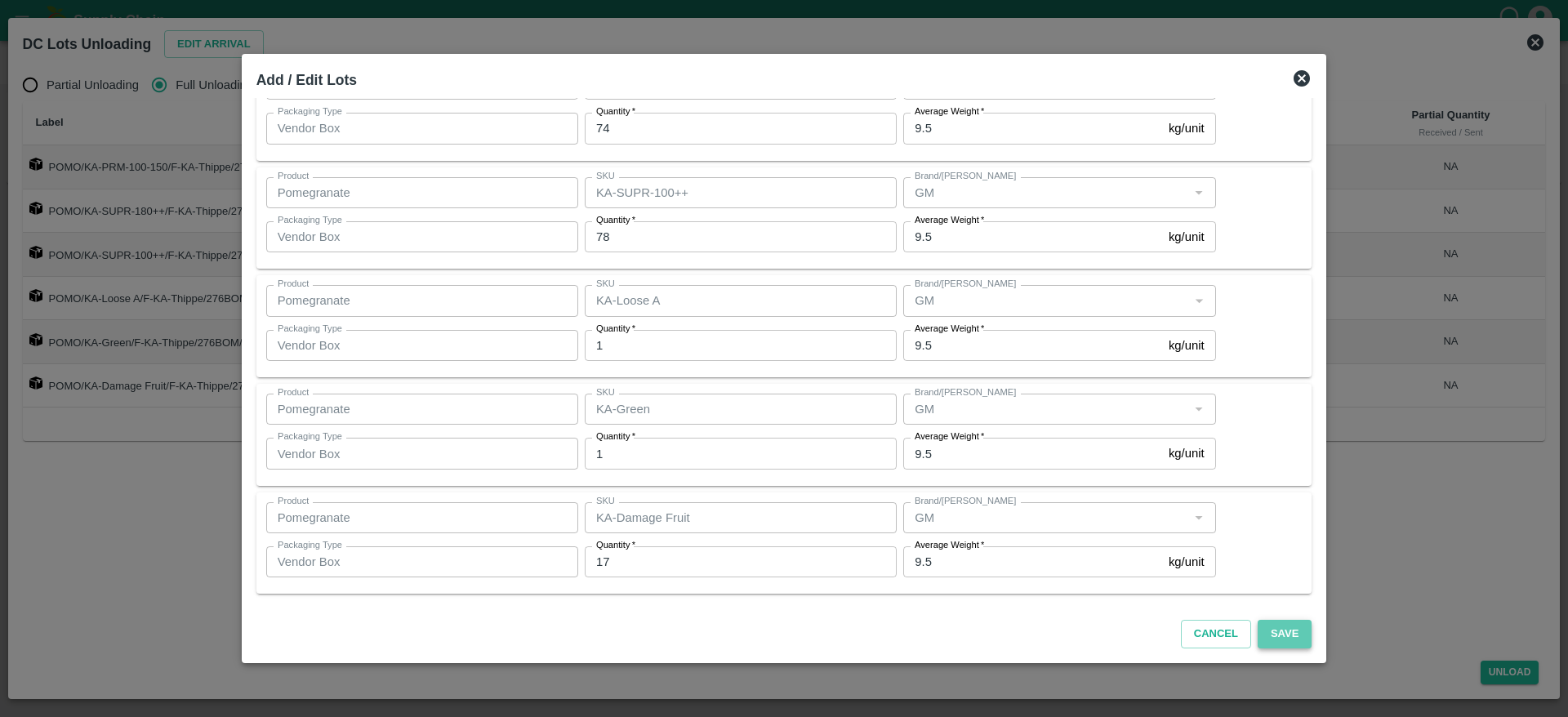
click at [1270, 638] on button "Save" at bounding box center [1285, 634] width 54 height 29
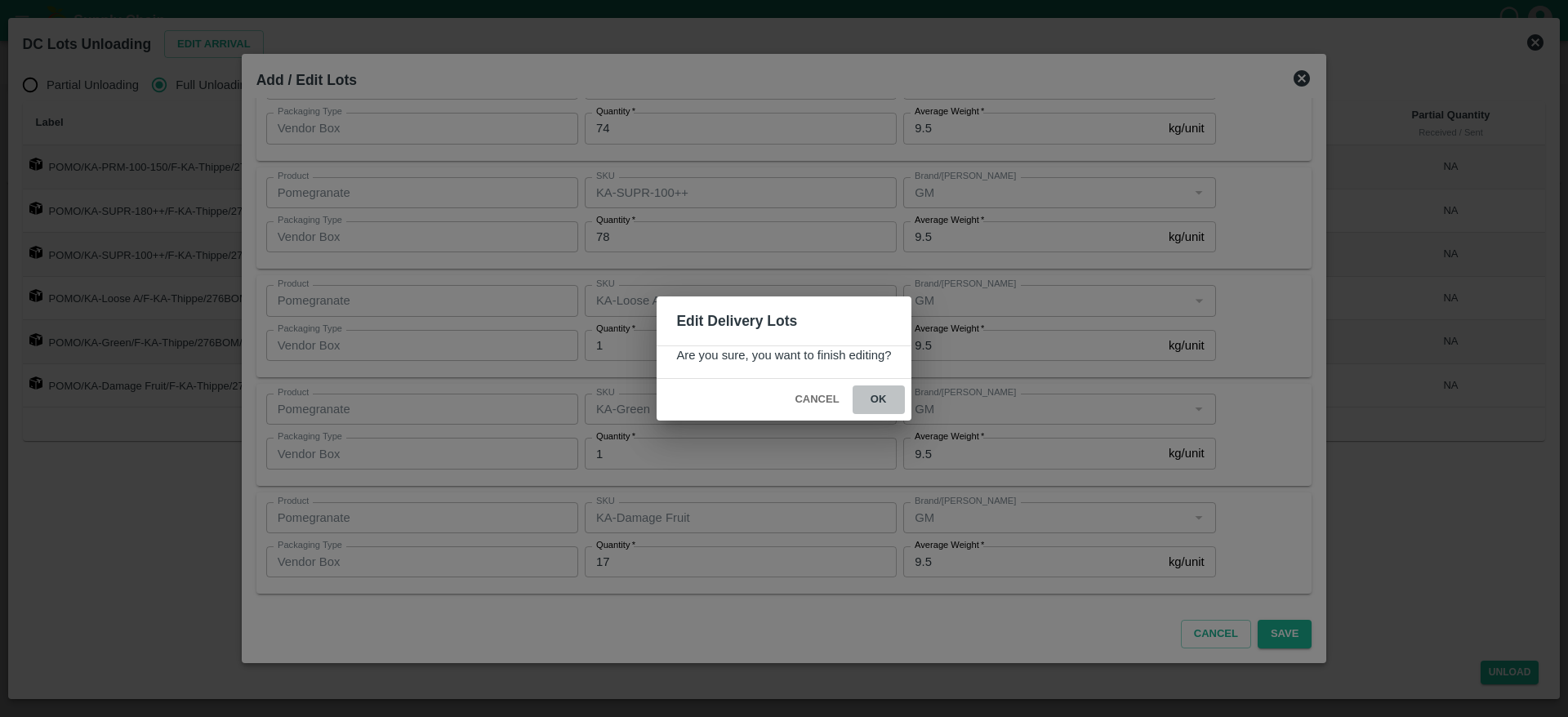
click at [873, 397] on button "ok" at bounding box center [879, 400] width 53 height 29
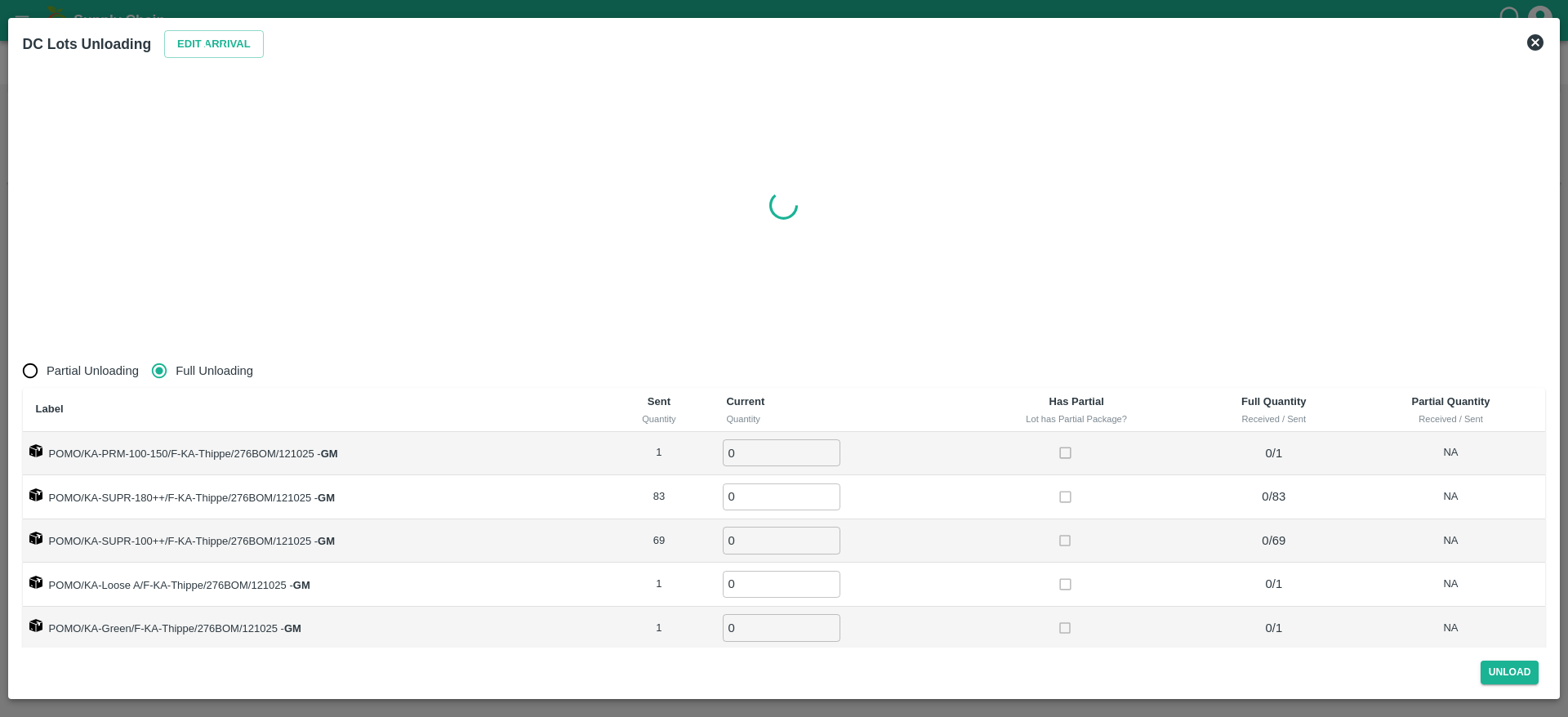
radio input "true"
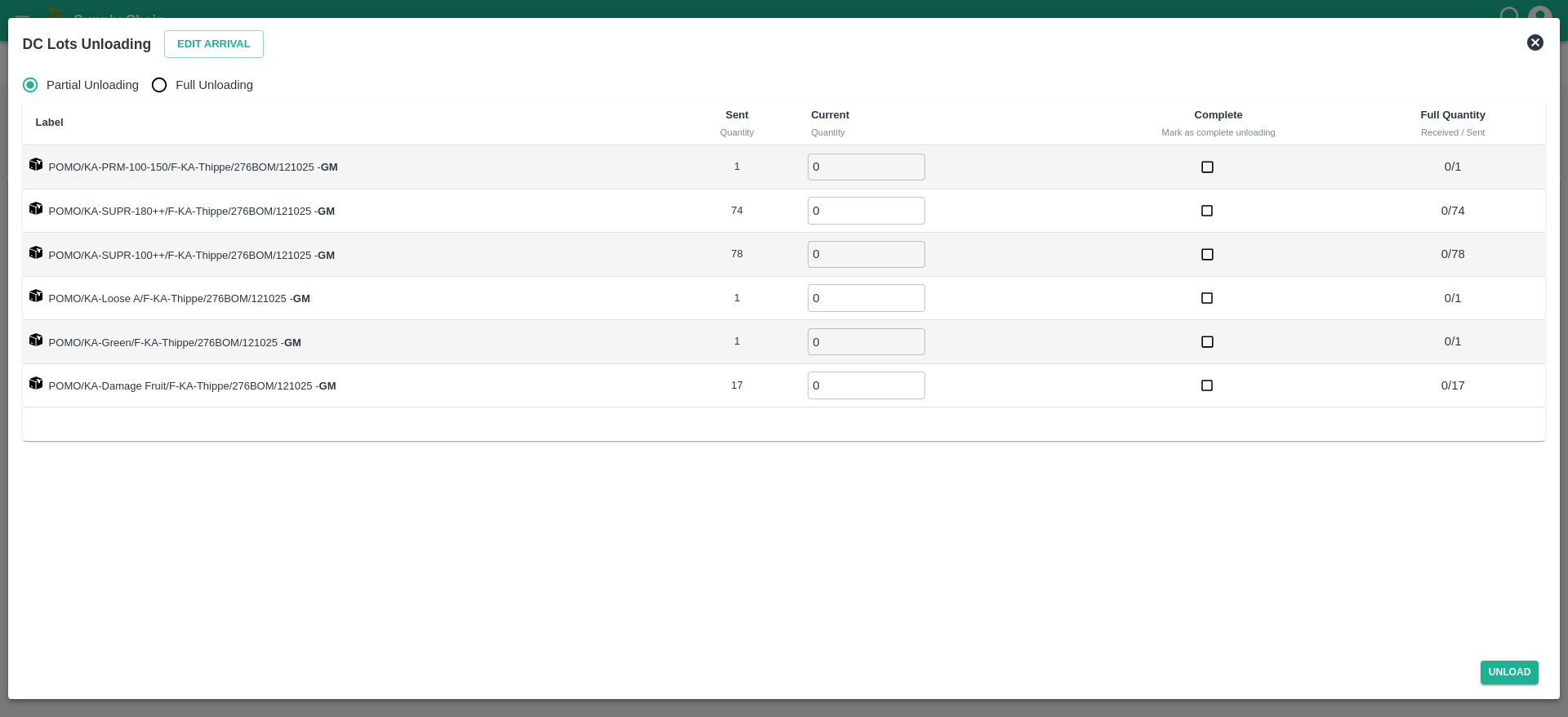
click at [197, 83] on span "Full Unloading" at bounding box center [214, 85] width 78 height 18
click at [176, 83] on input "Full Unloading" at bounding box center [159, 85] width 33 height 33
radio input "true"
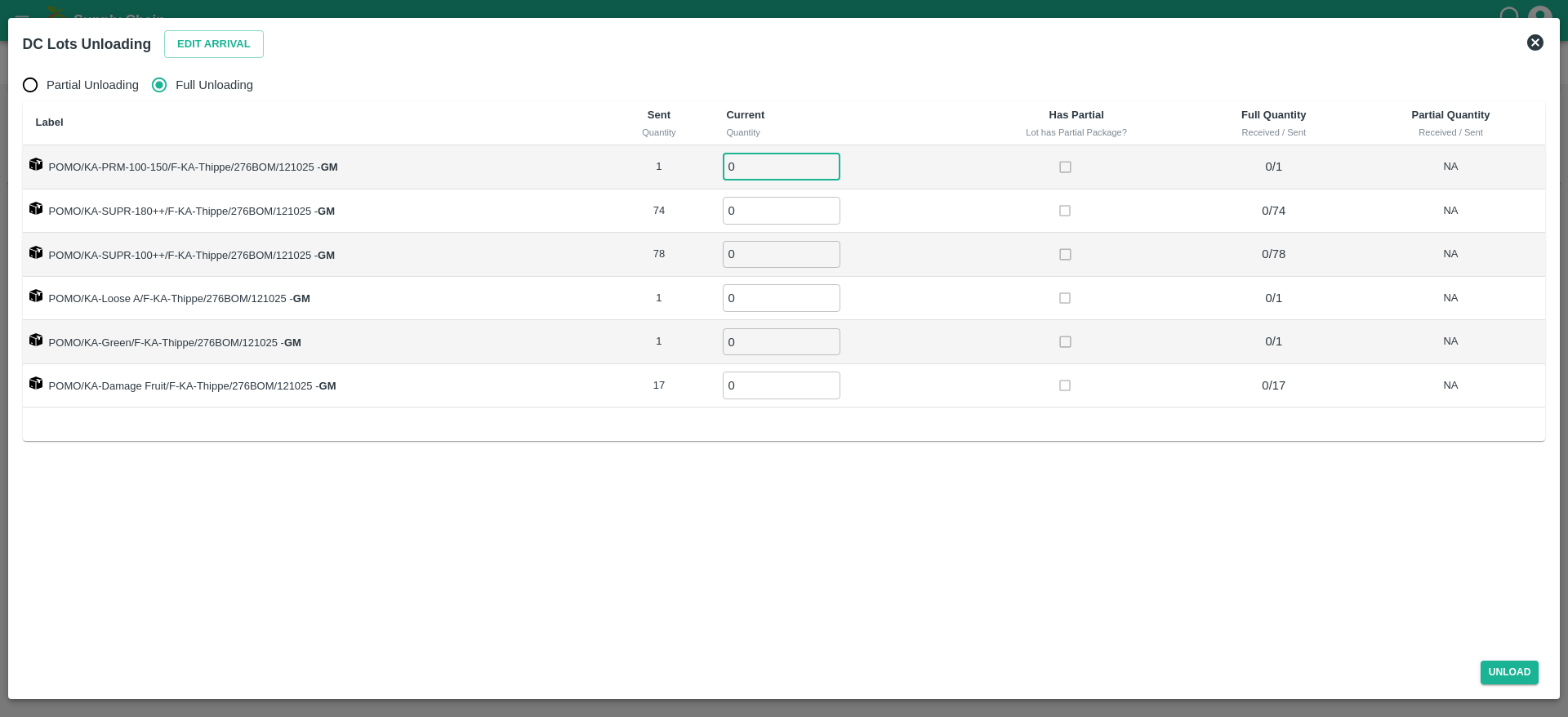
click at [739, 177] on input "0" at bounding box center [781, 167] width 118 height 27
type input "1"
type input "74"
type input "78"
type input "1"
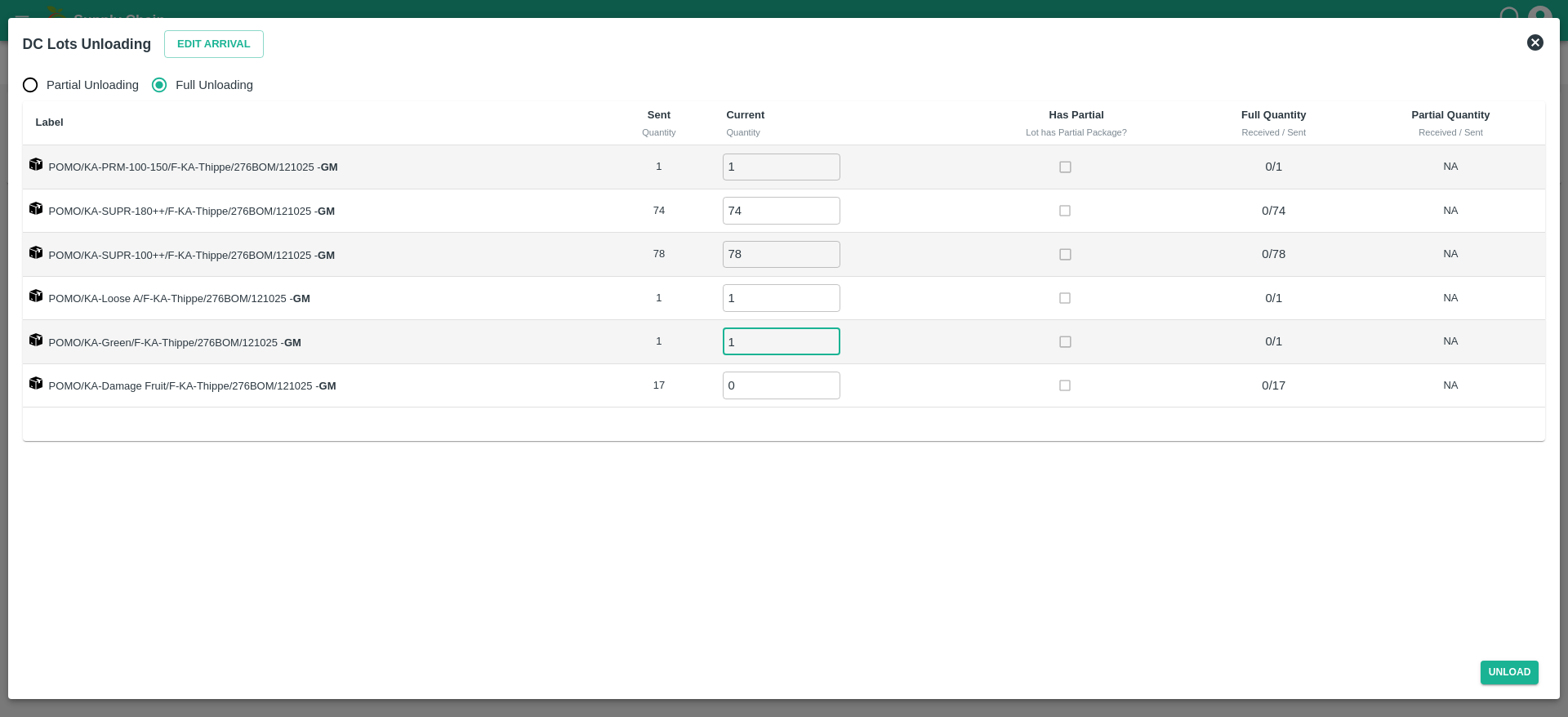
type input "1"
type input "17"
click at [1512, 686] on div "Unload" at bounding box center [784, 669] width 1536 height 43
click at [1506, 672] on button "Unload" at bounding box center [1510, 672] width 59 height 24
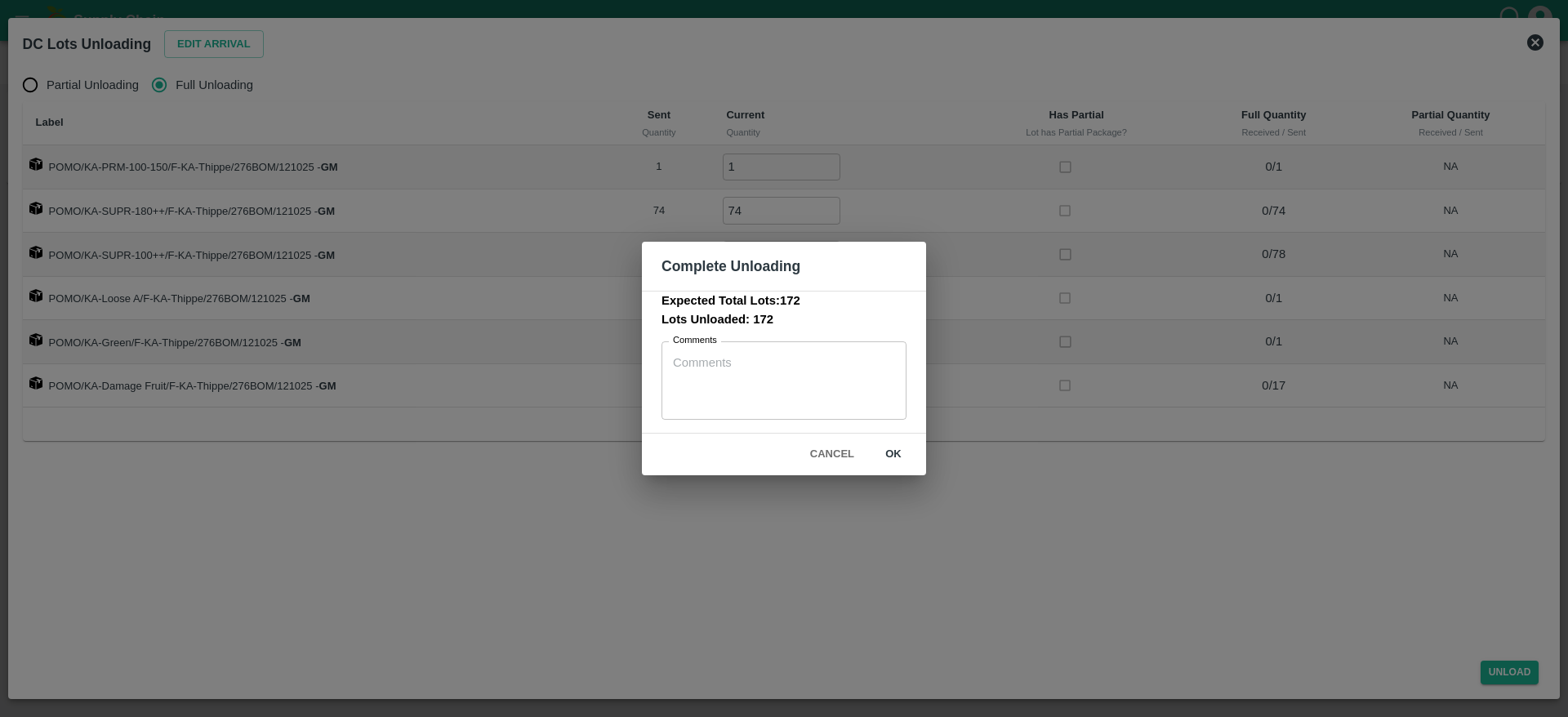
click at [802, 464] on div "Cancel ok" at bounding box center [784, 454] width 284 height 42
click at [809, 463] on button "Cancel" at bounding box center [832, 454] width 57 height 29
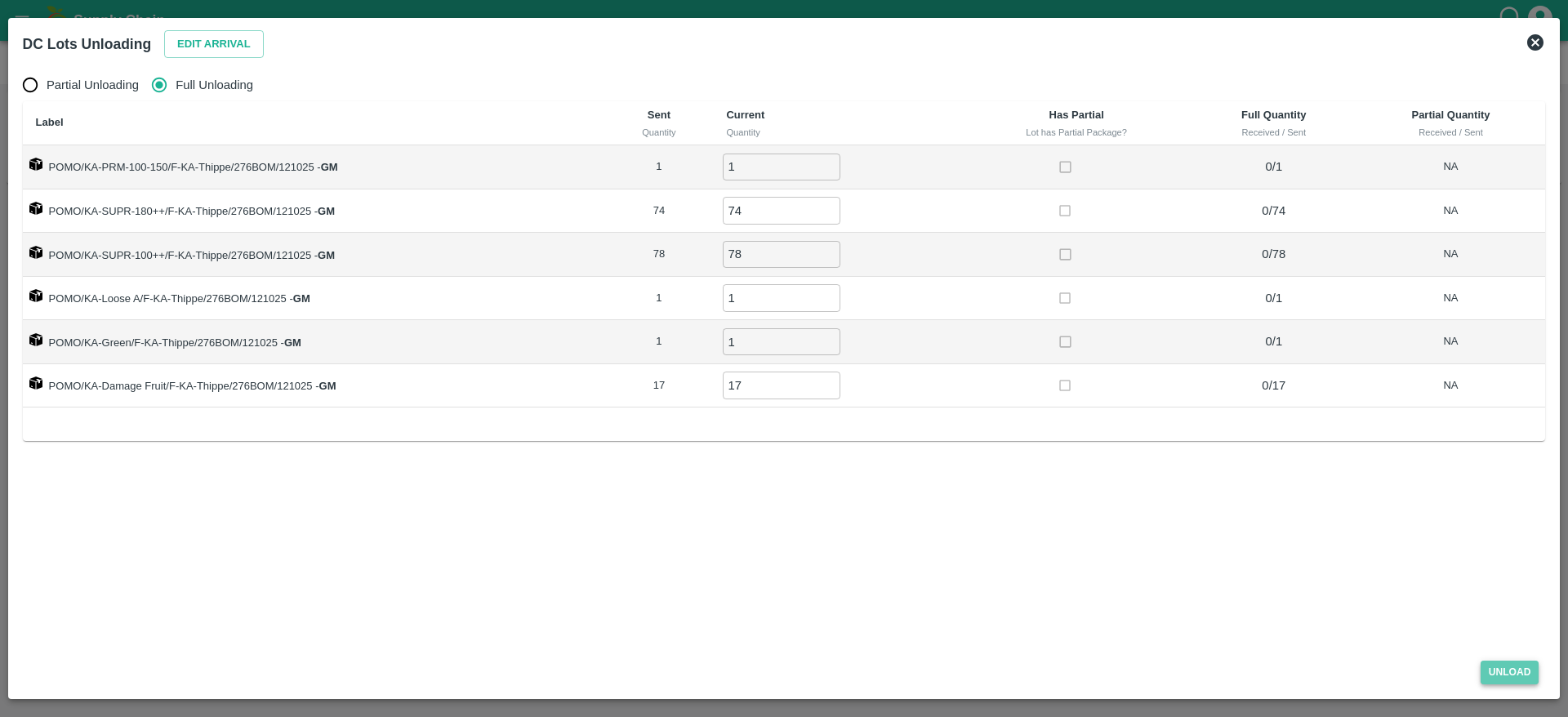
click at [1491, 669] on button "Unload" at bounding box center [1510, 672] width 59 height 24
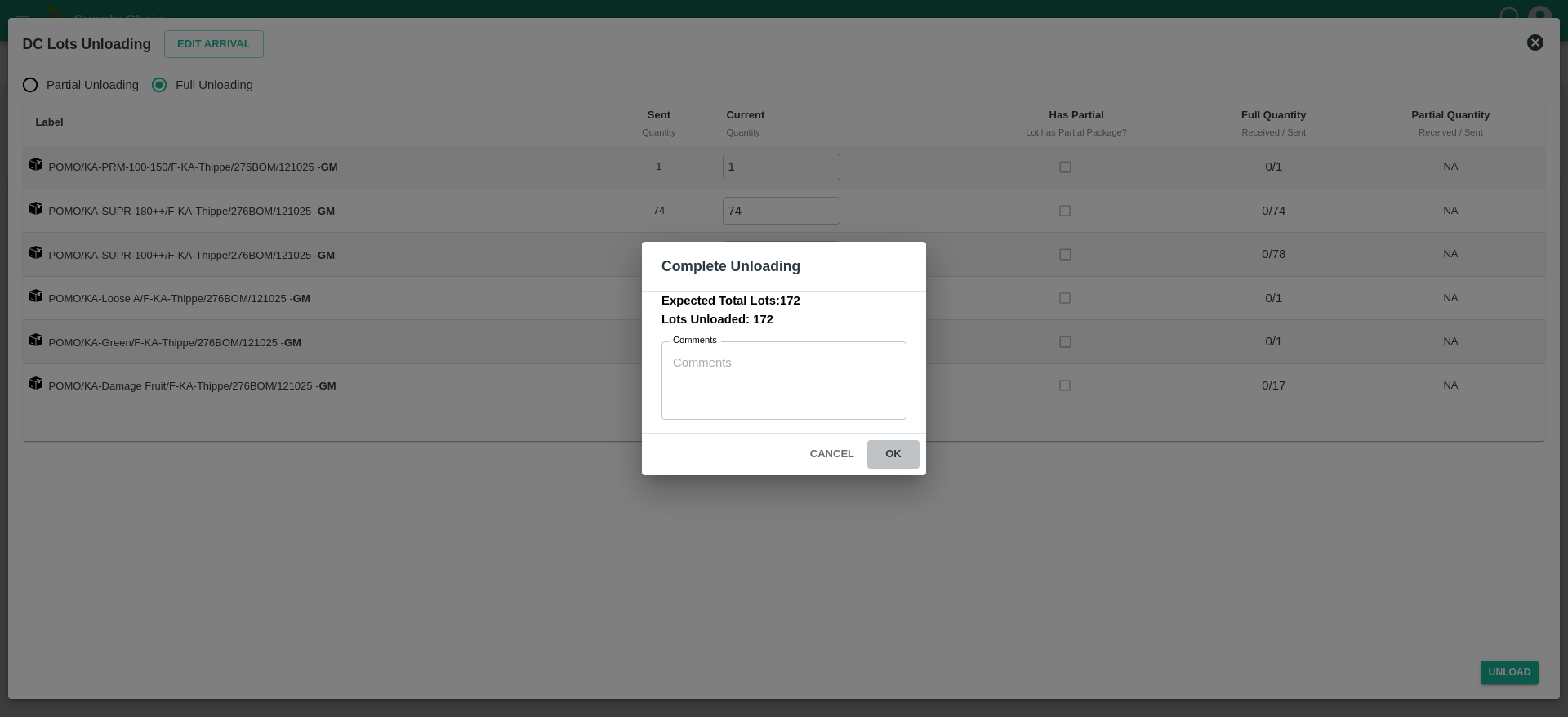
click at [897, 448] on button "ok" at bounding box center [893, 454] width 53 height 29
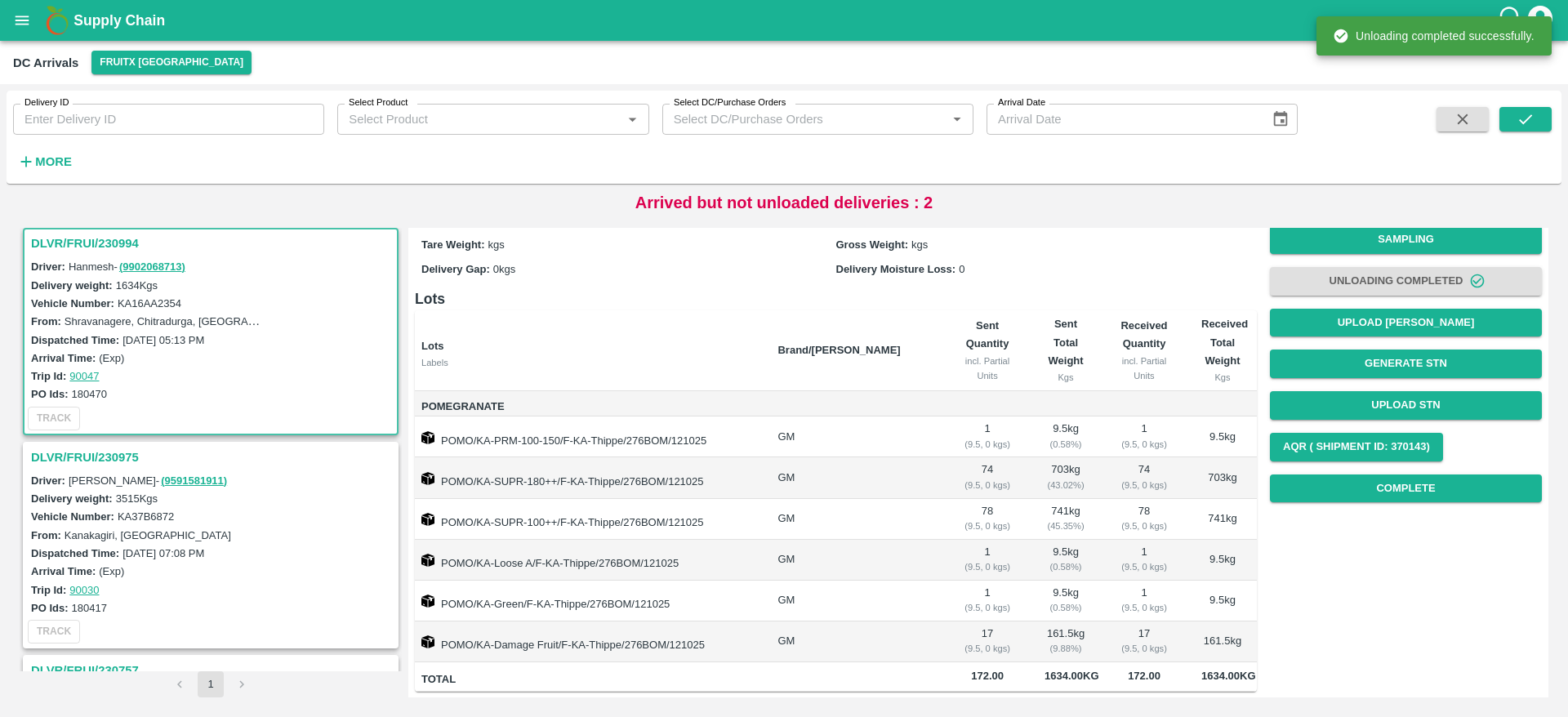
scroll to position [7, 0]
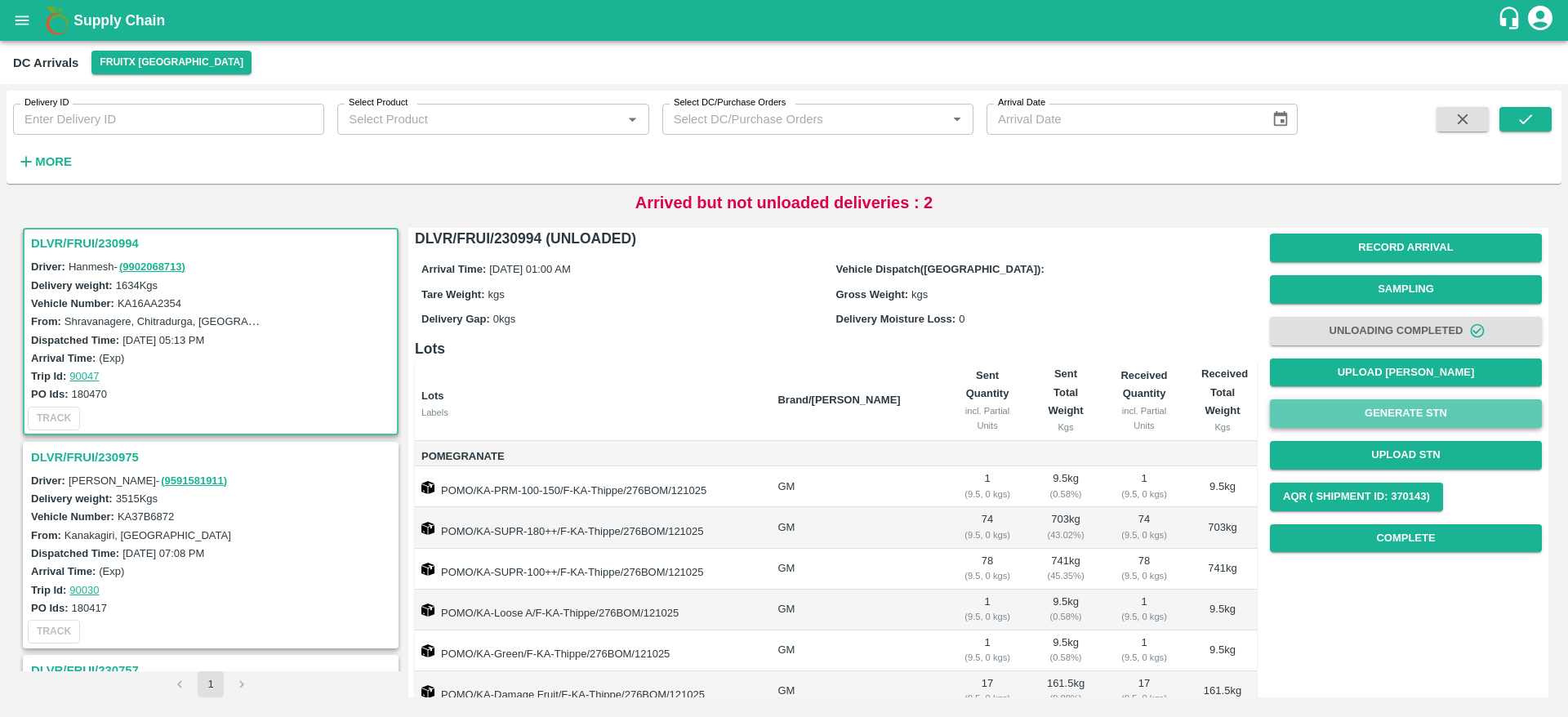
click at [1408, 404] on button "Generate STN" at bounding box center [1405, 413] width 272 height 29
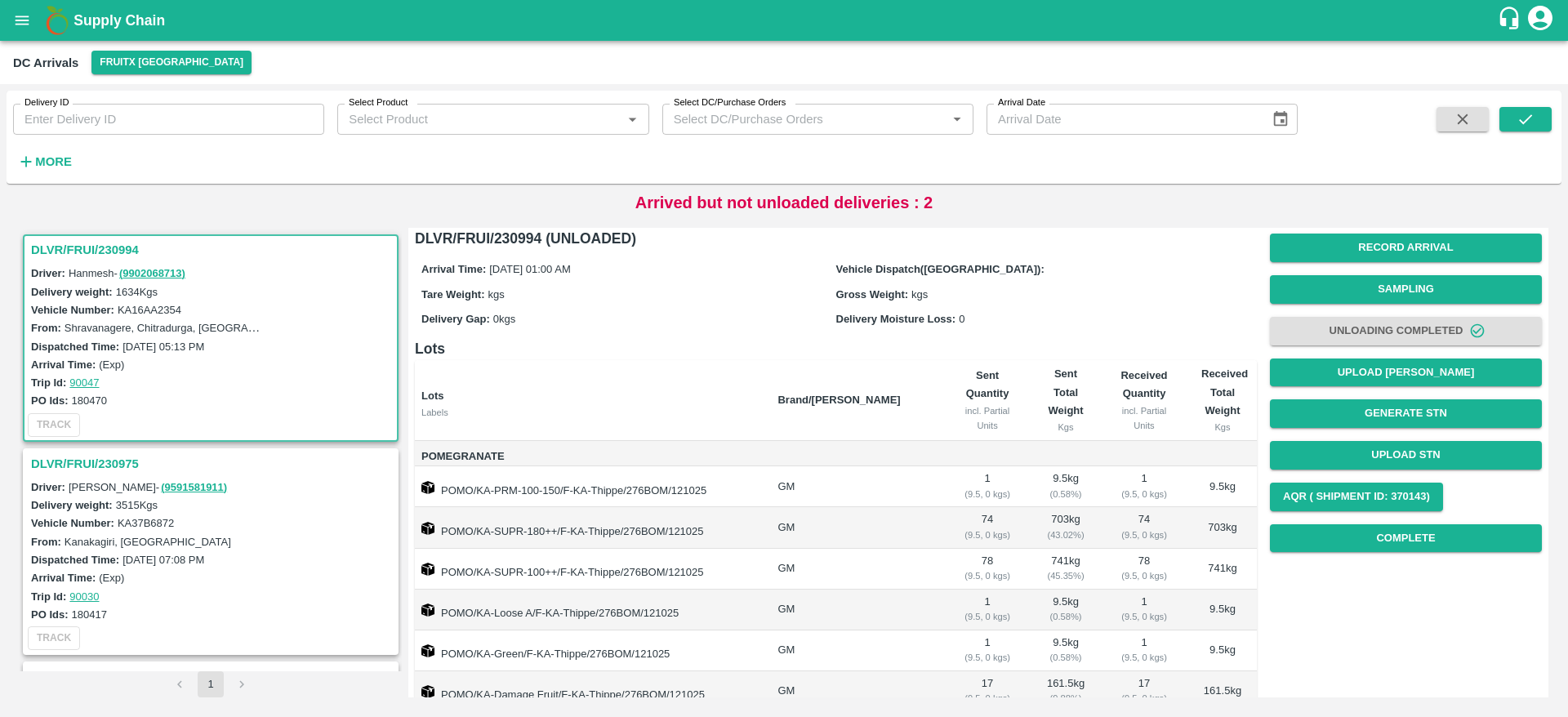
click at [91, 238] on div "DLVR/FRUI/230994" at bounding box center [210, 249] width 372 height 28
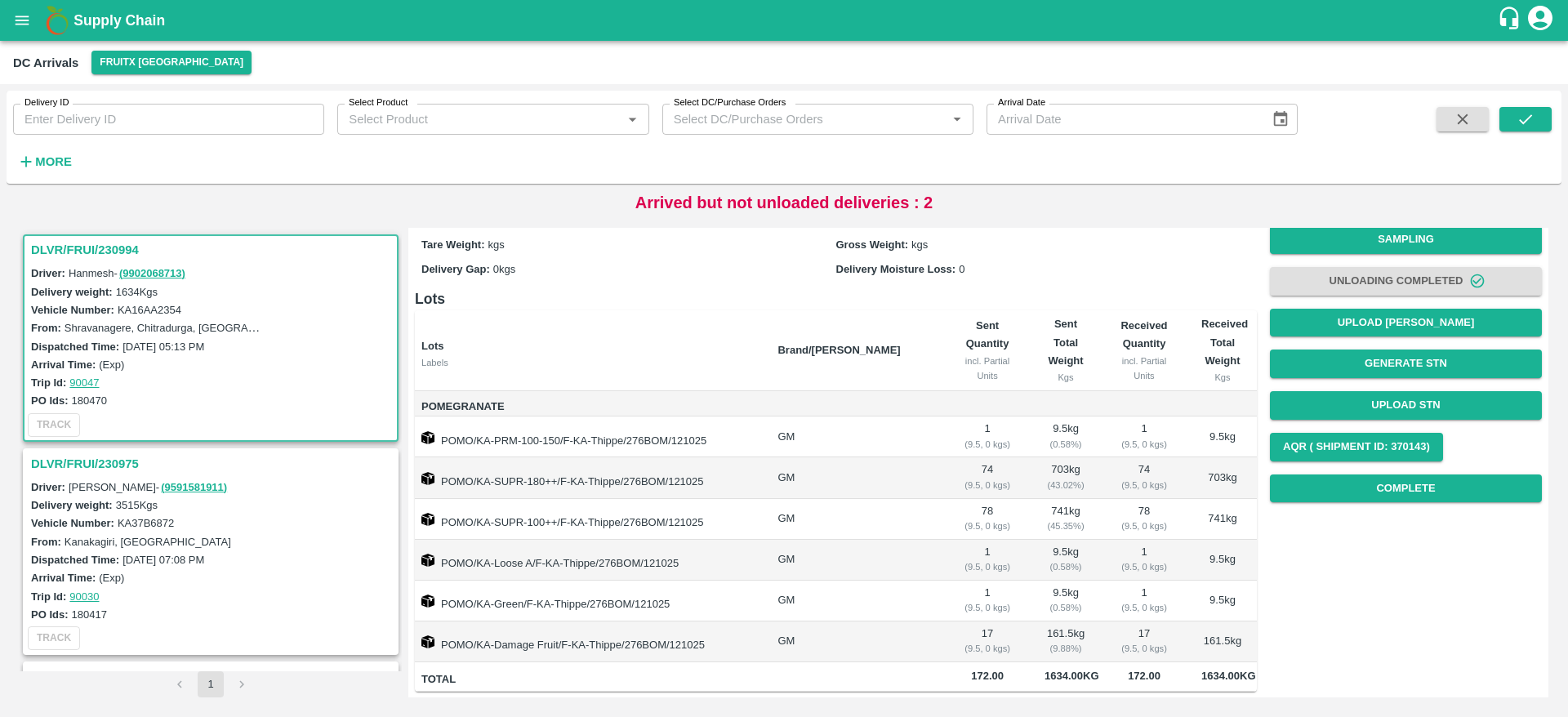
click at [121, 457] on h3 "DLVR/FRUI/230975" at bounding box center [213, 464] width 364 height 21
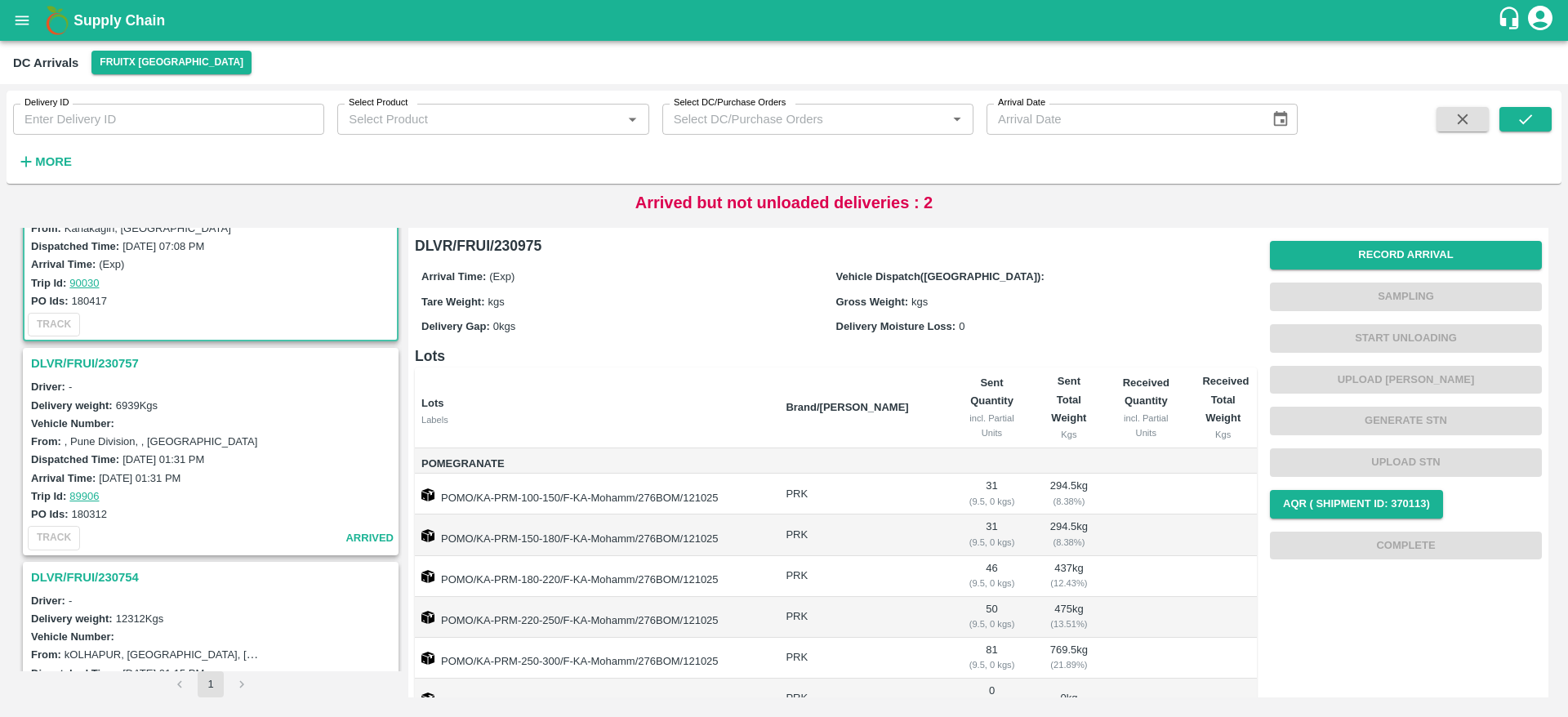
scroll to position [316, 0]
click at [89, 357] on h3 "DLVR/FRUI/230757" at bounding box center [213, 361] width 364 height 21
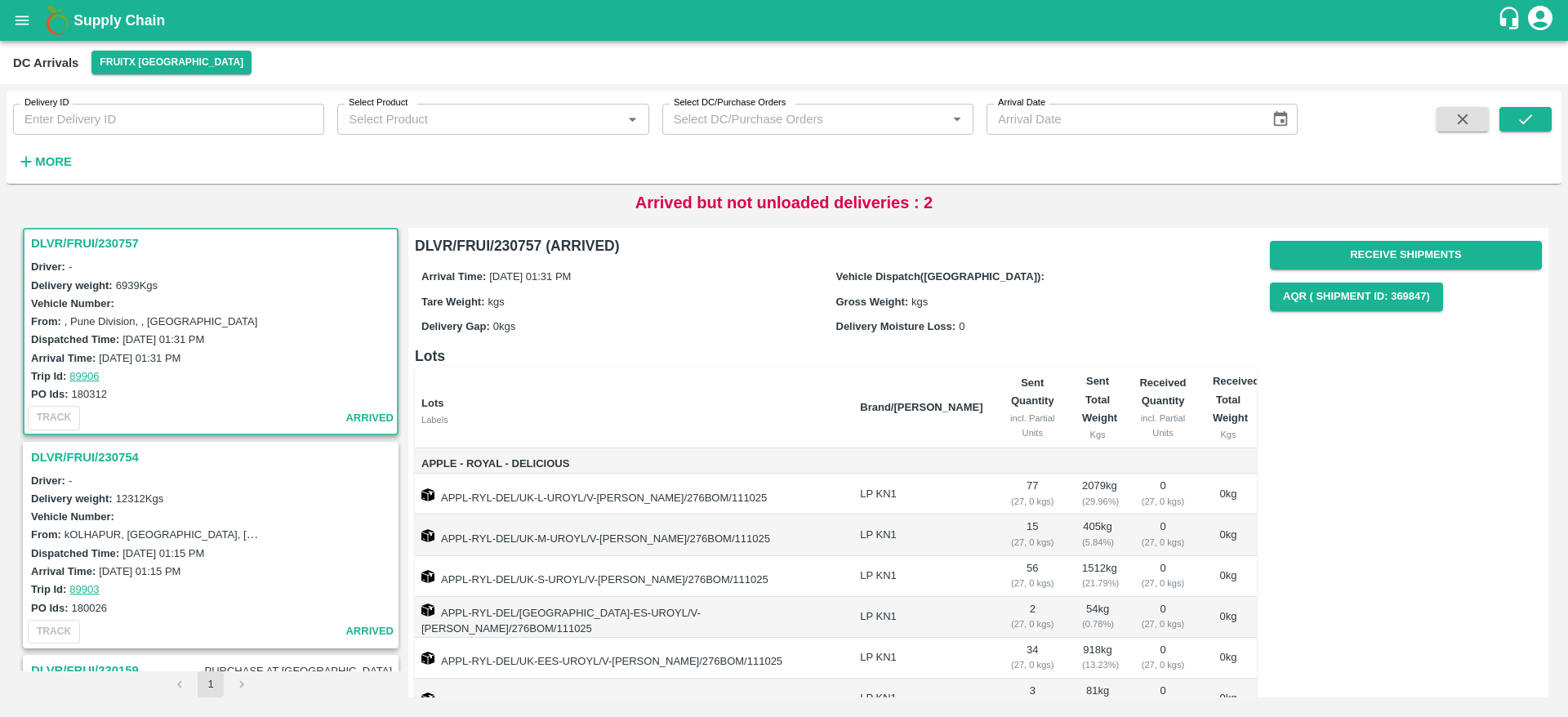
scroll to position [198, 0]
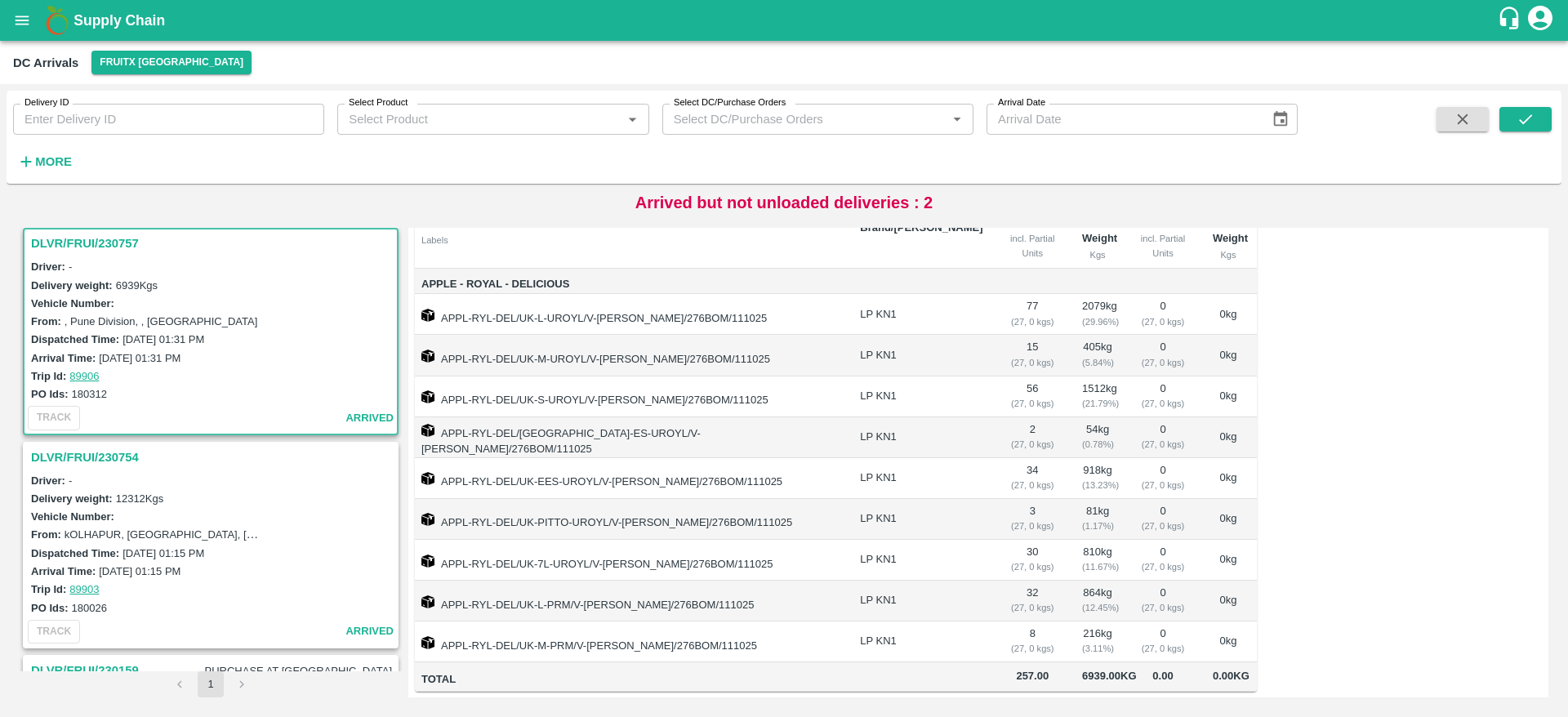
click at [84, 454] on h3 "DLVR/FRUI/230754" at bounding box center [213, 457] width 364 height 21
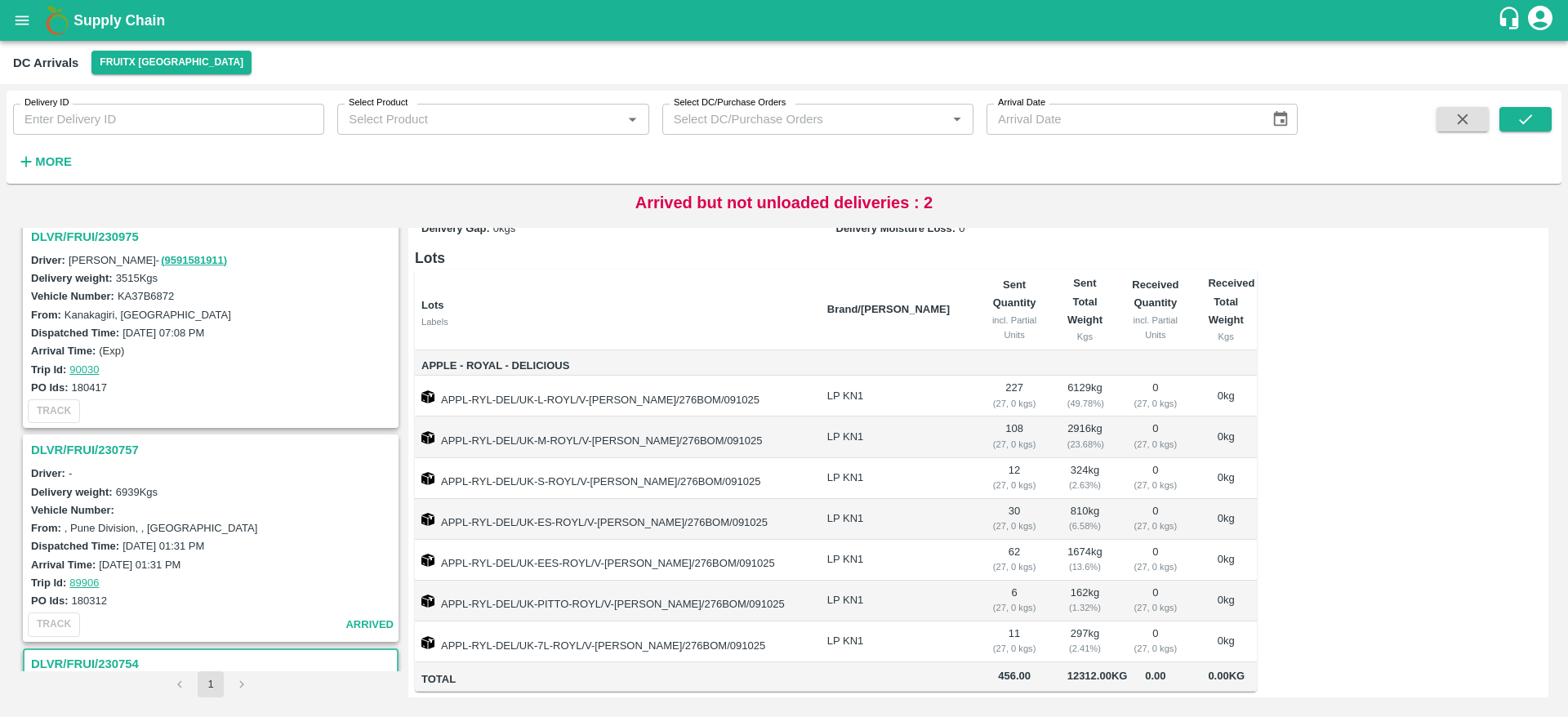
scroll to position [159, 0]
